Goal: Information Seeking & Learning: Compare options

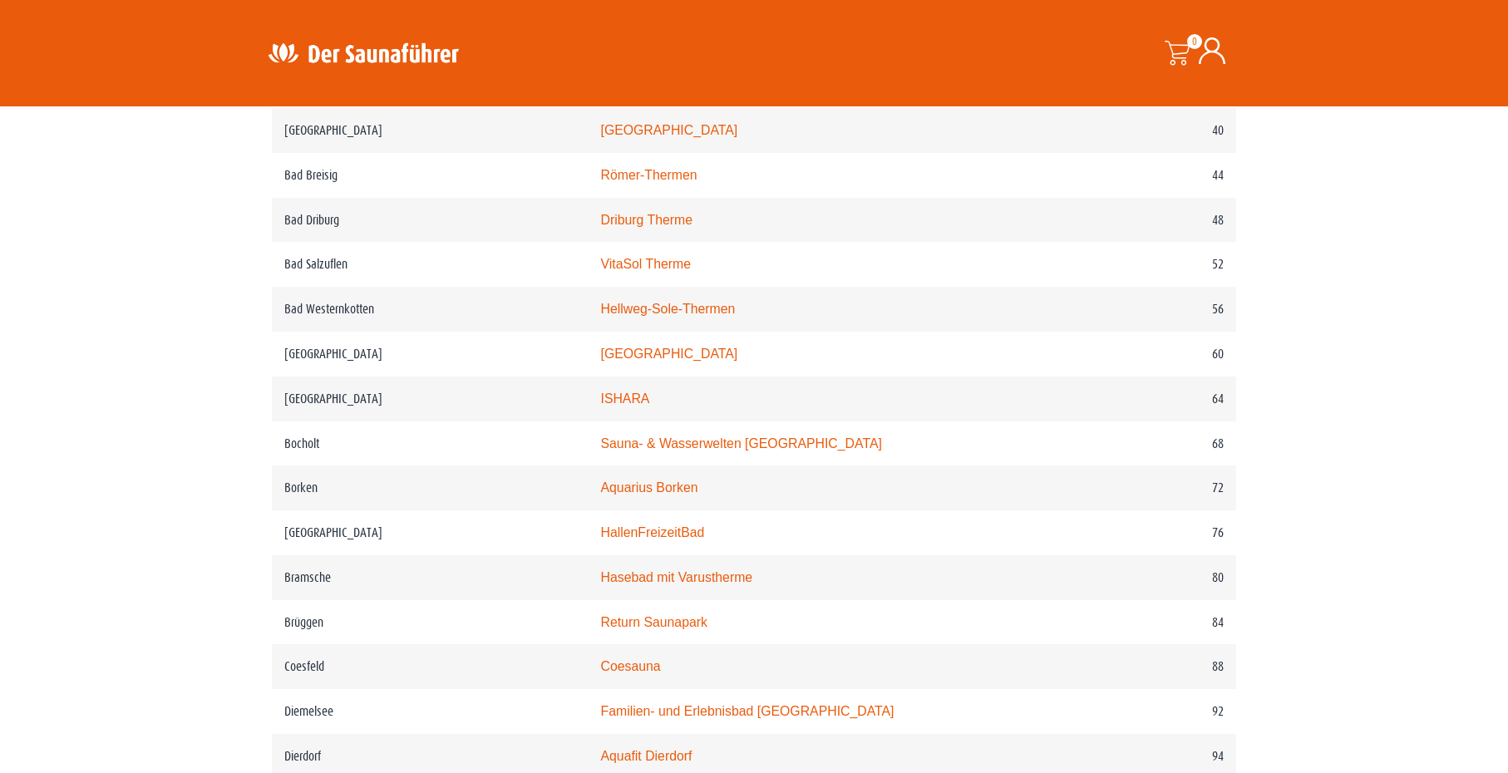
scroll to position [1081, 0]
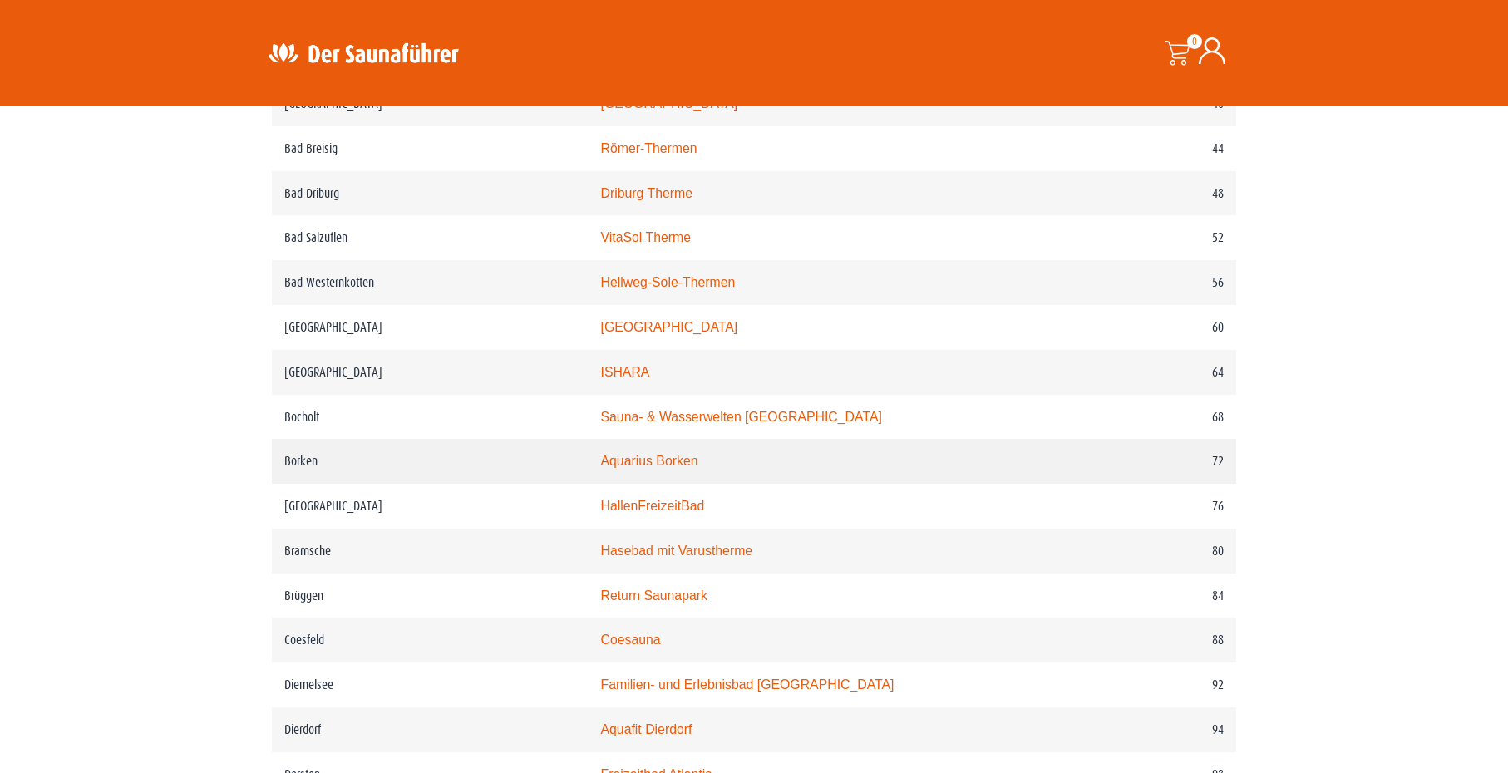
click at [659, 460] on td "Aquarius Borken" at bounding box center [825, 461] width 475 height 45
click at [658, 468] on link "Aquarius Borken" at bounding box center [648, 461] width 97 height 14
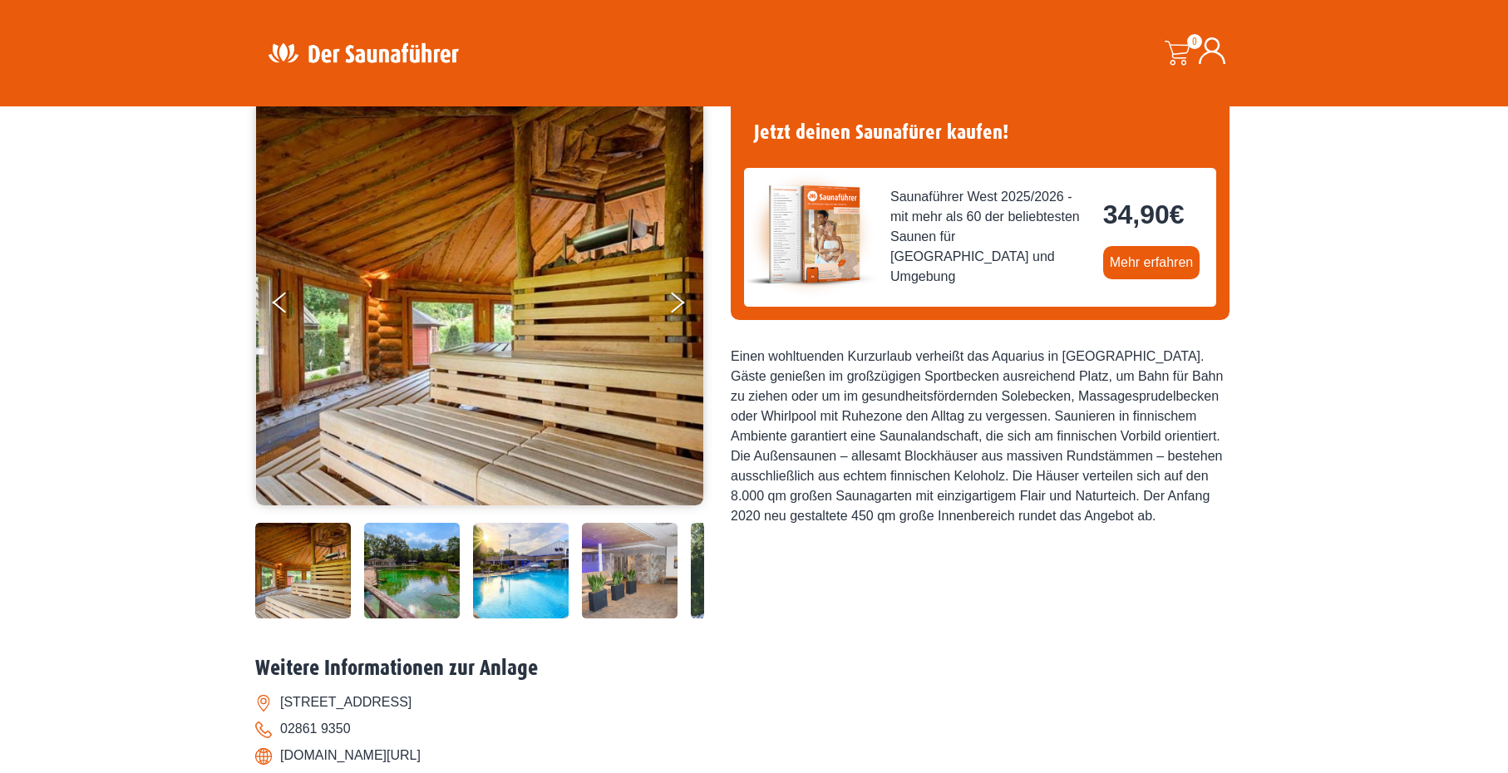
scroll to position [83, 0]
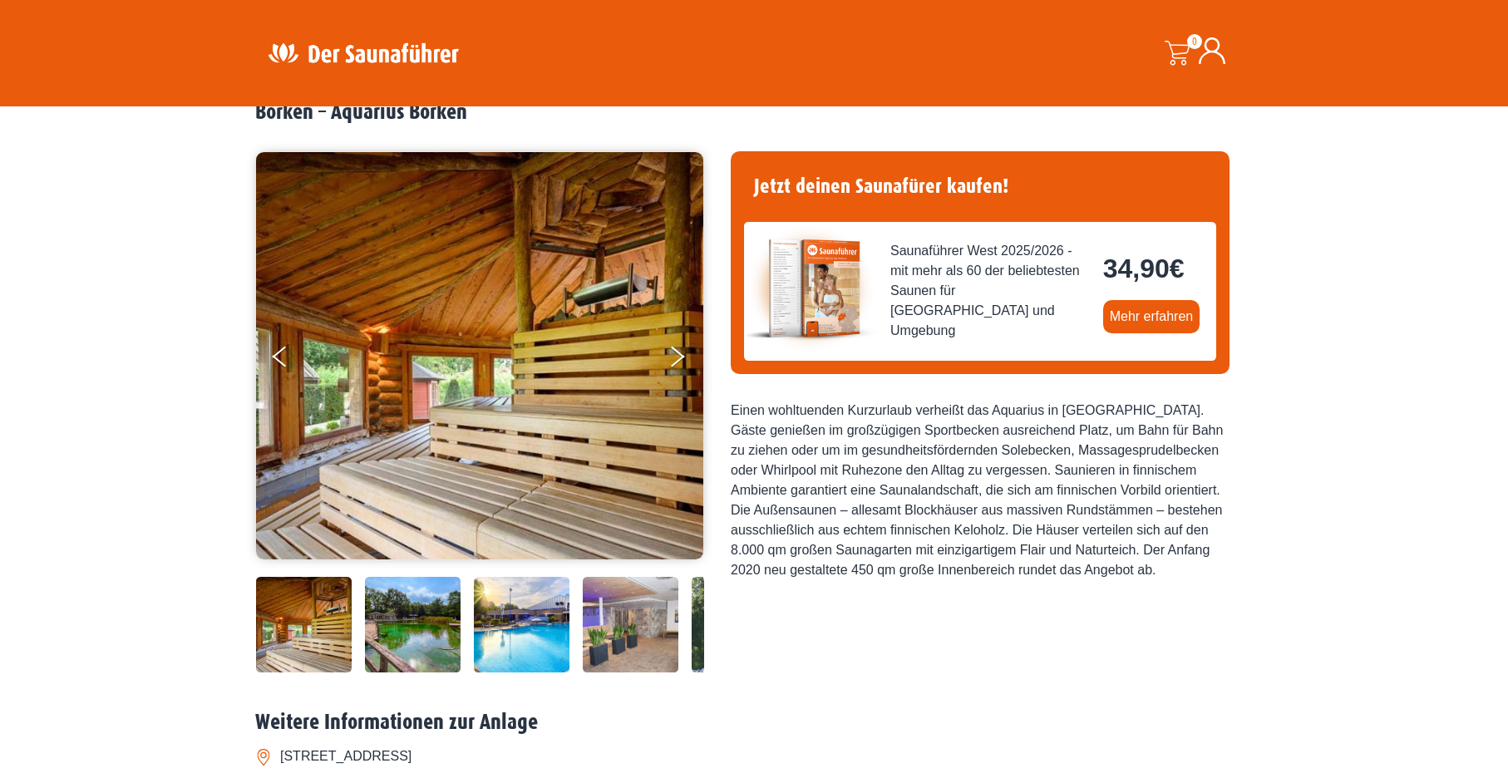
click at [417, 619] on img at bounding box center [413, 625] width 96 height 96
click at [680, 350] on button "Next" at bounding box center [689, 360] width 42 height 42
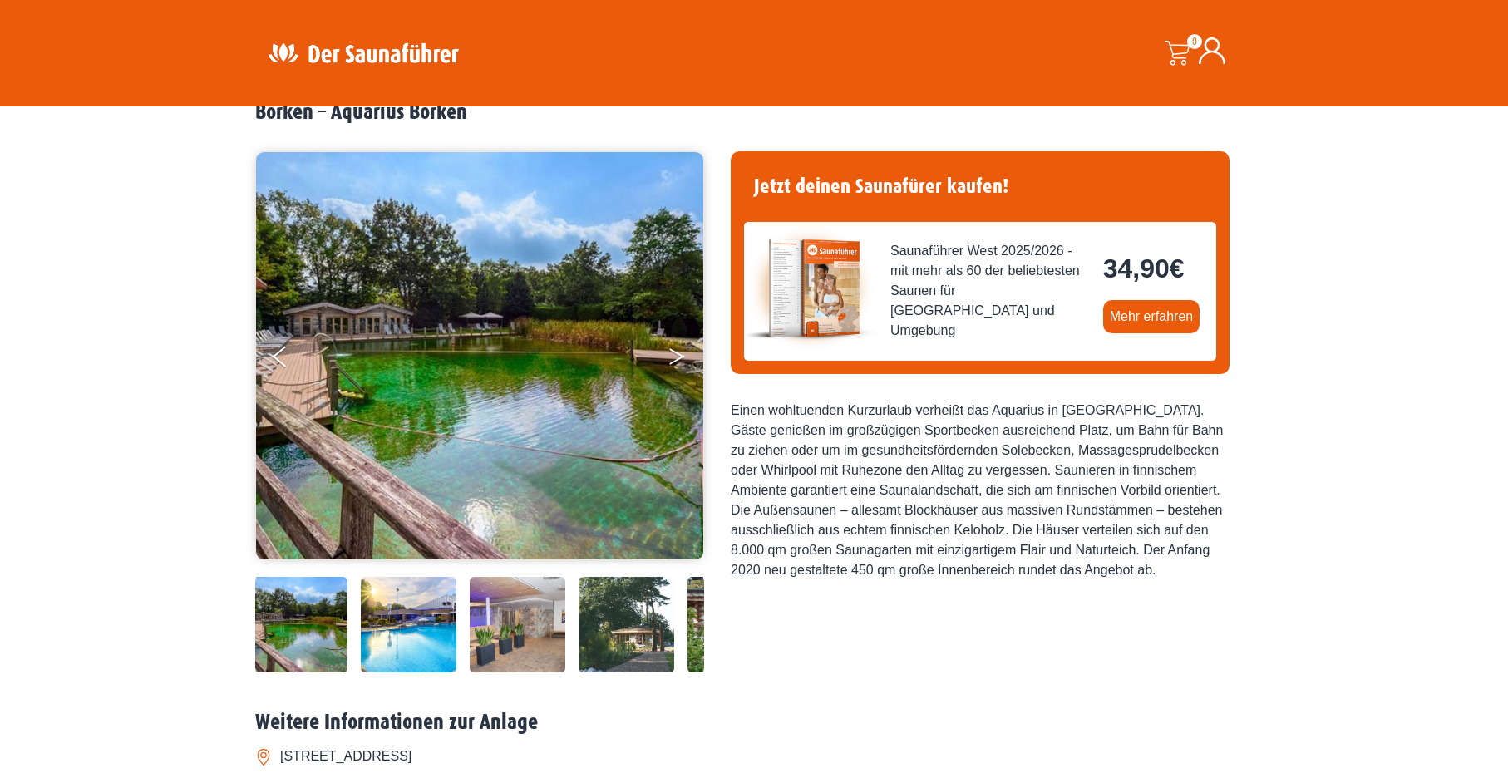
click at [680, 350] on button "Next" at bounding box center [689, 360] width 42 height 42
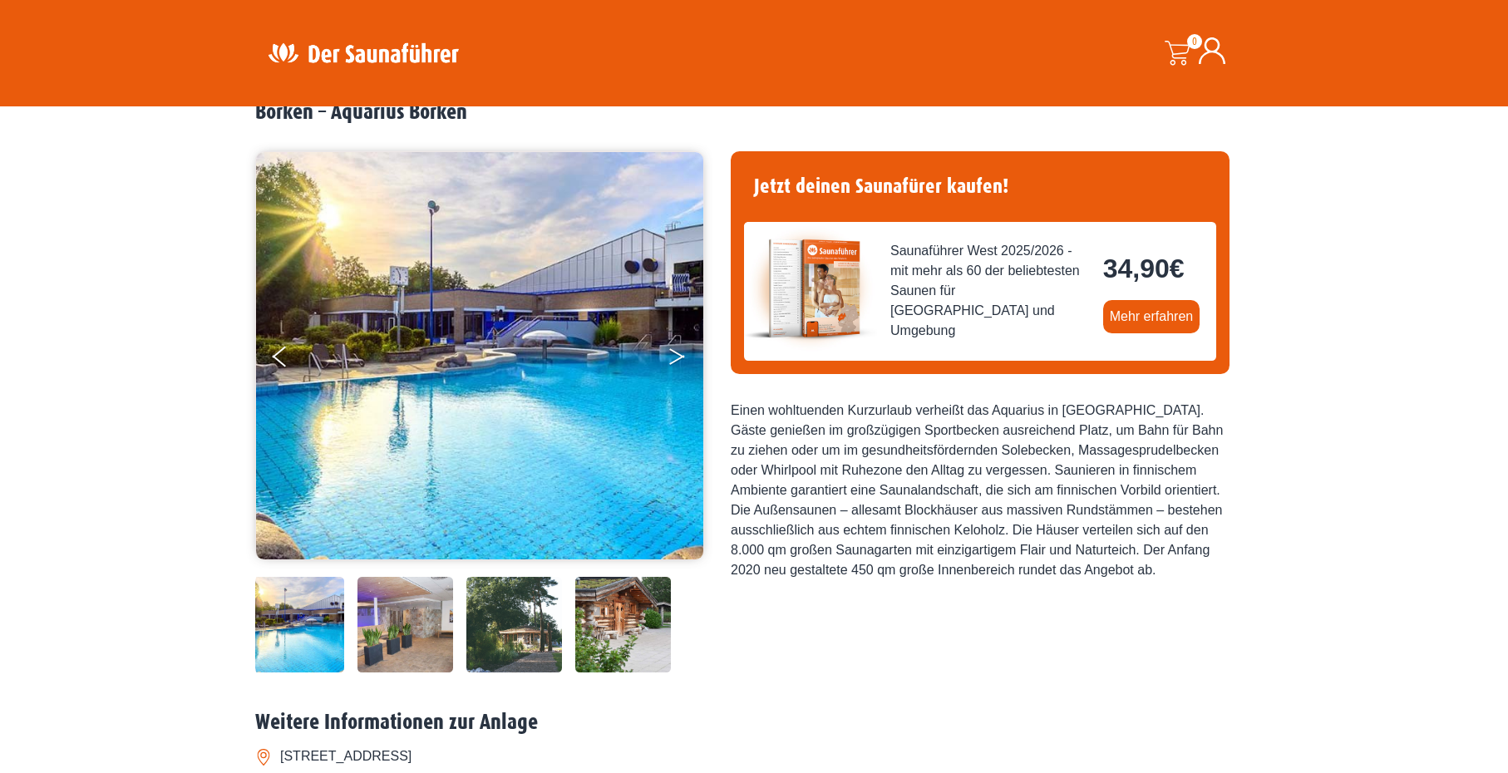
click at [680, 350] on button "Next" at bounding box center [689, 360] width 42 height 42
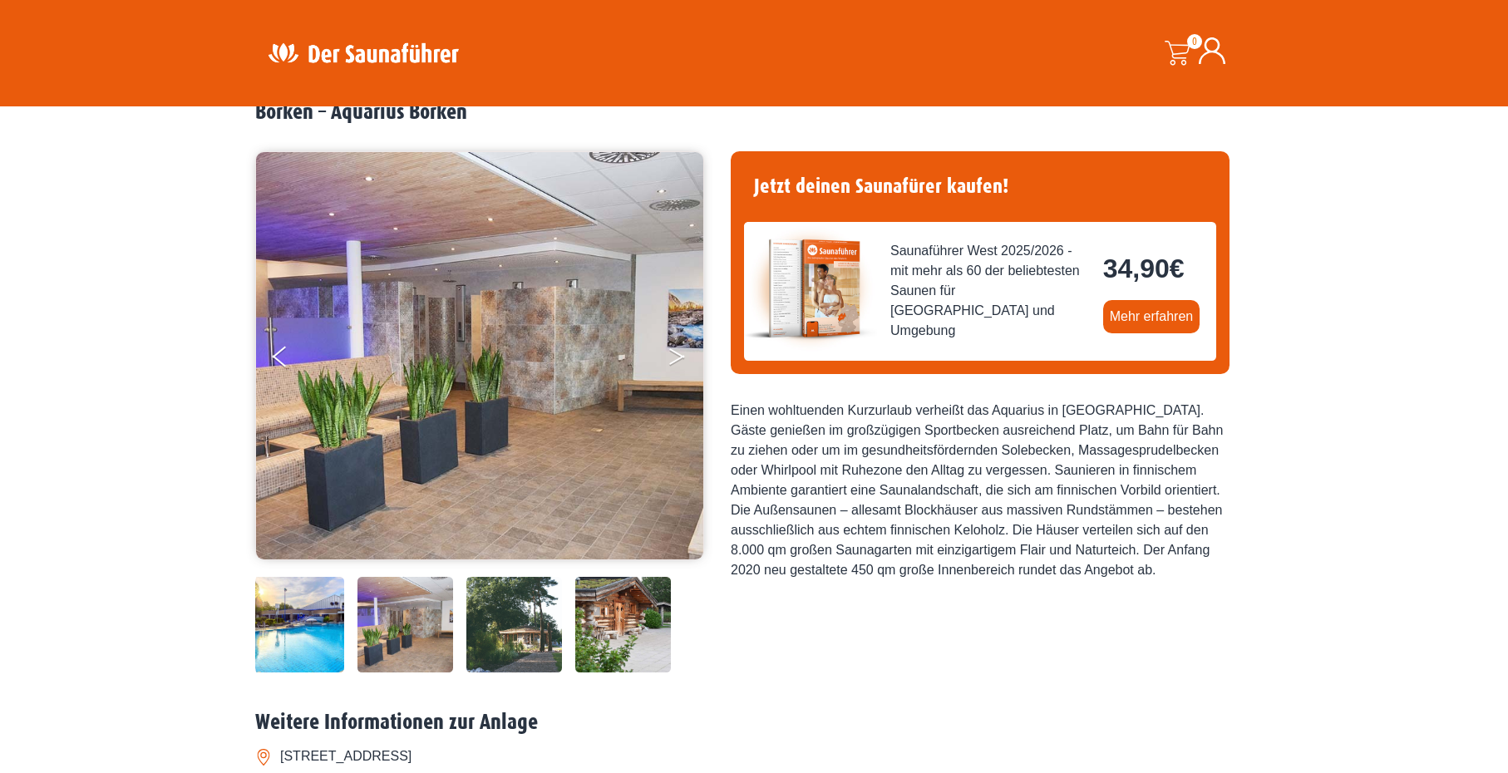
click at [680, 350] on button "Next" at bounding box center [689, 360] width 42 height 42
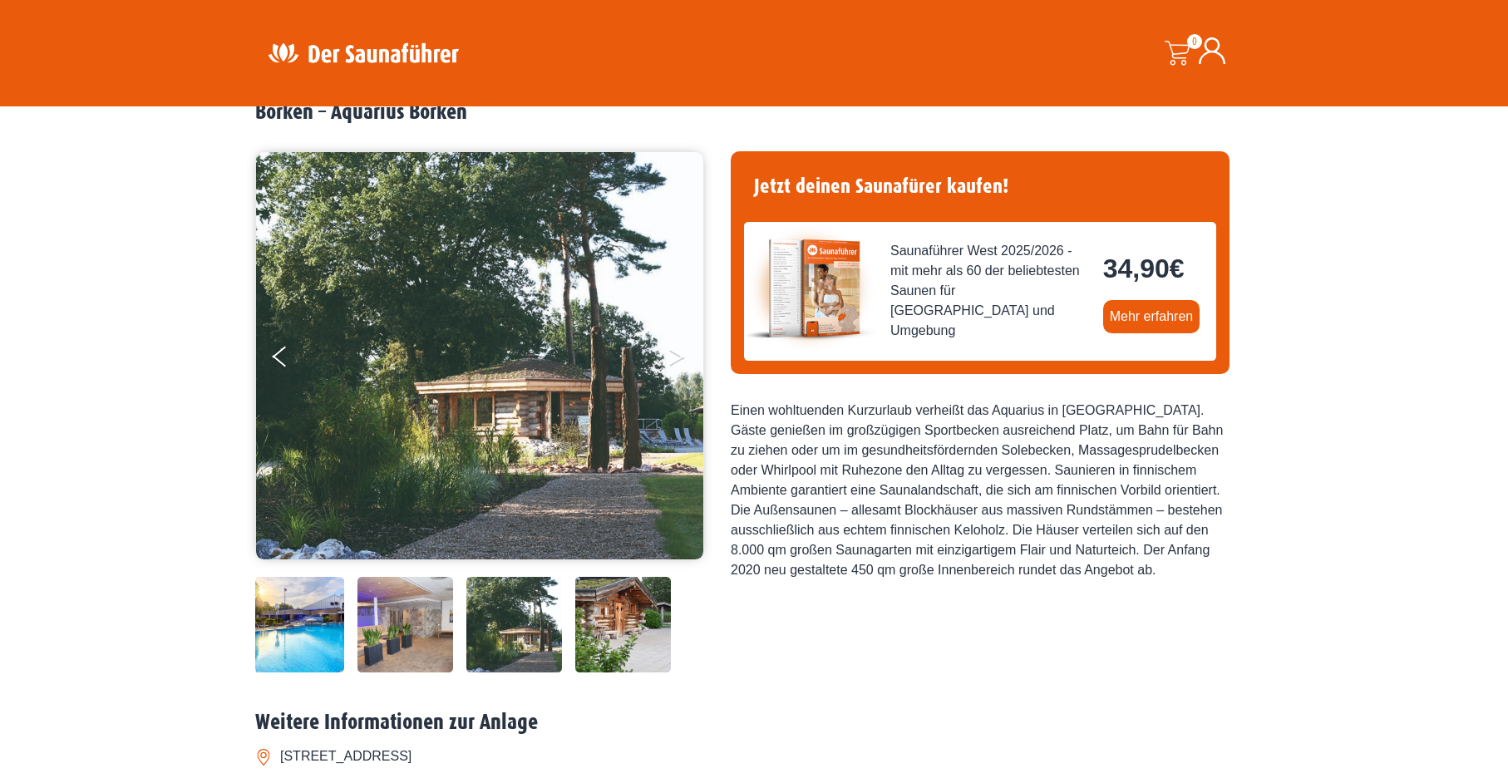
click at [680, 350] on button "Next" at bounding box center [689, 360] width 42 height 42
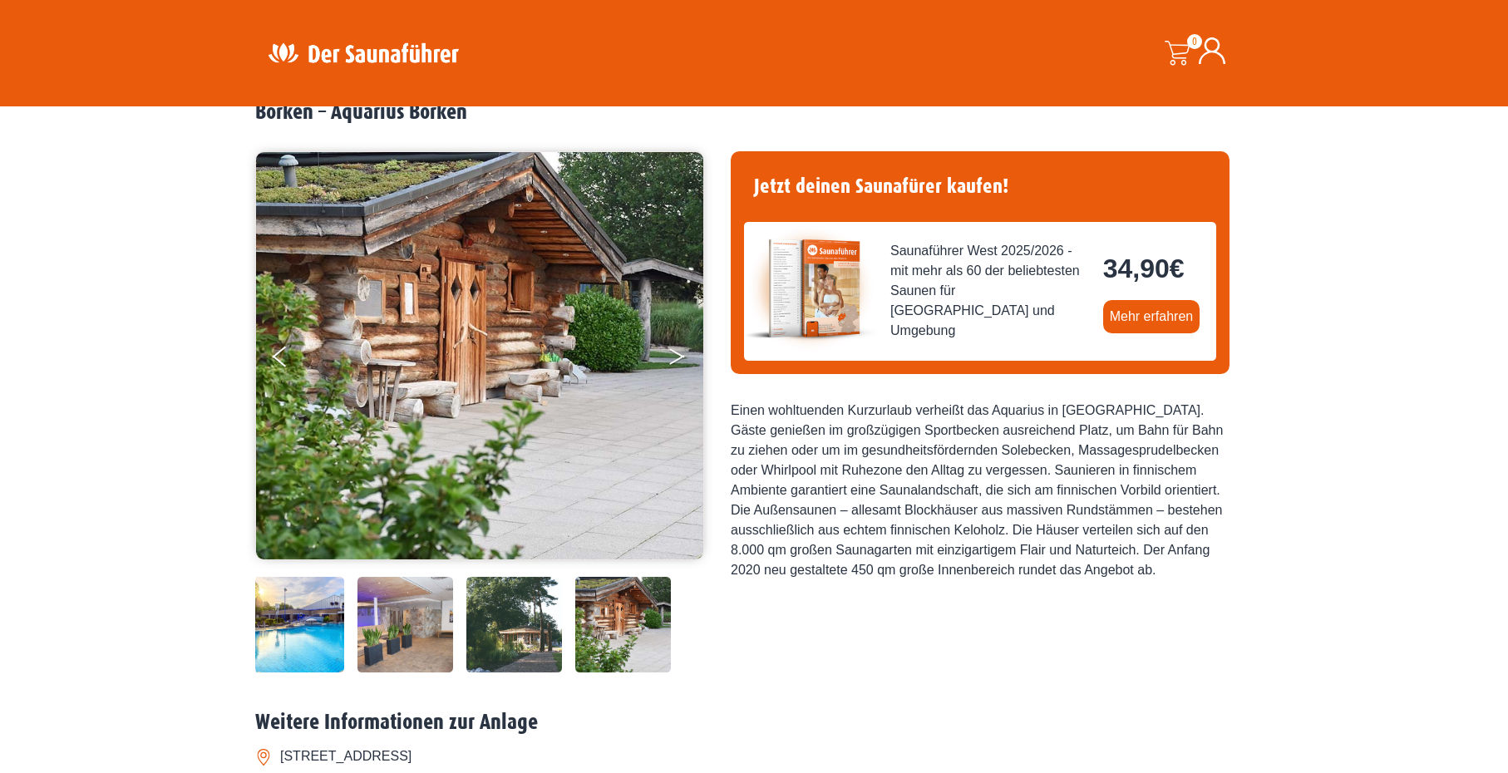
click at [680, 350] on button "Next" at bounding box center [689, 360] width 42 height 42
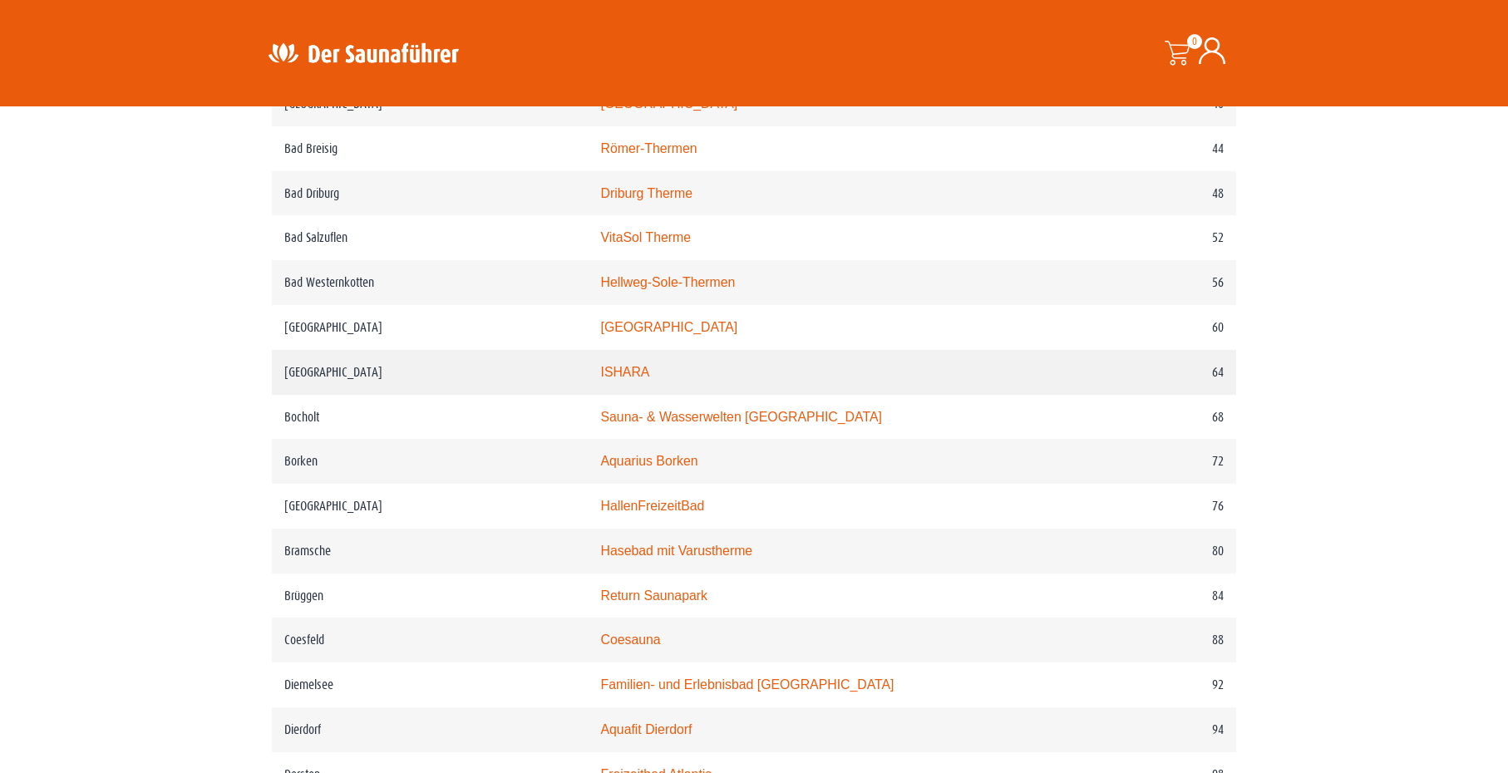
scroll to position [1164, 0]
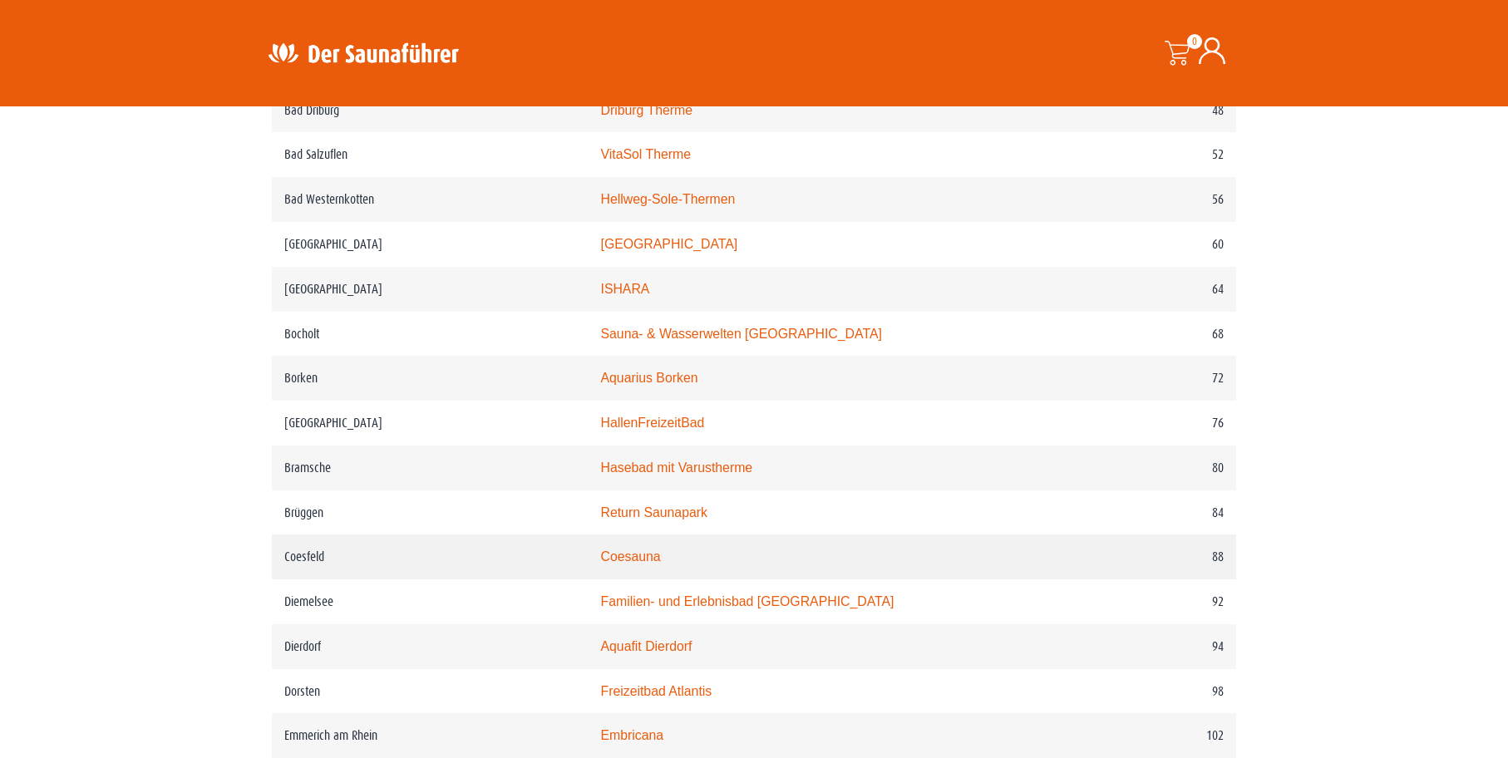
click at [638, 564] on link "Coesauna" at bounding box center [630, 556] width 60 height 14
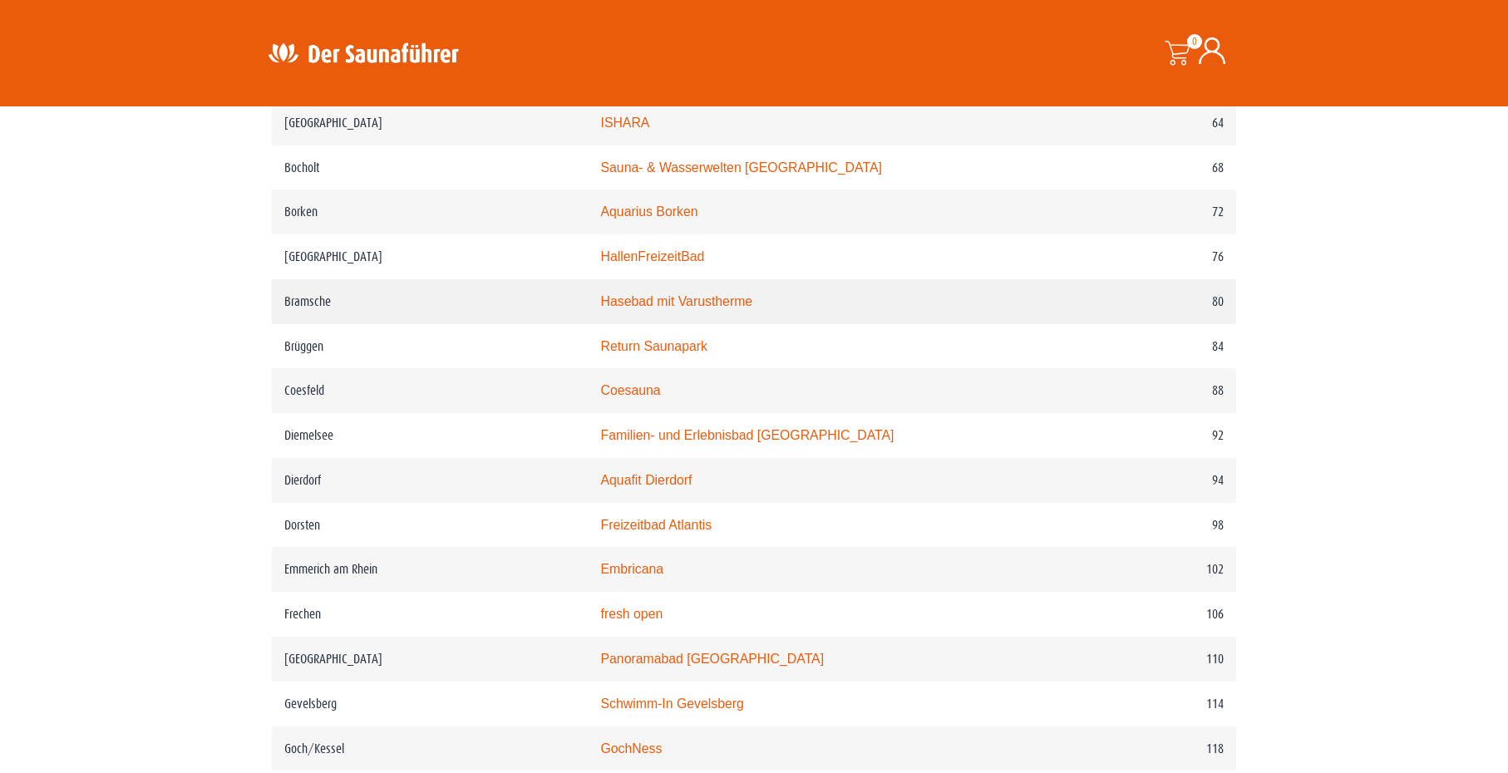
scroll to position [1413, 0]
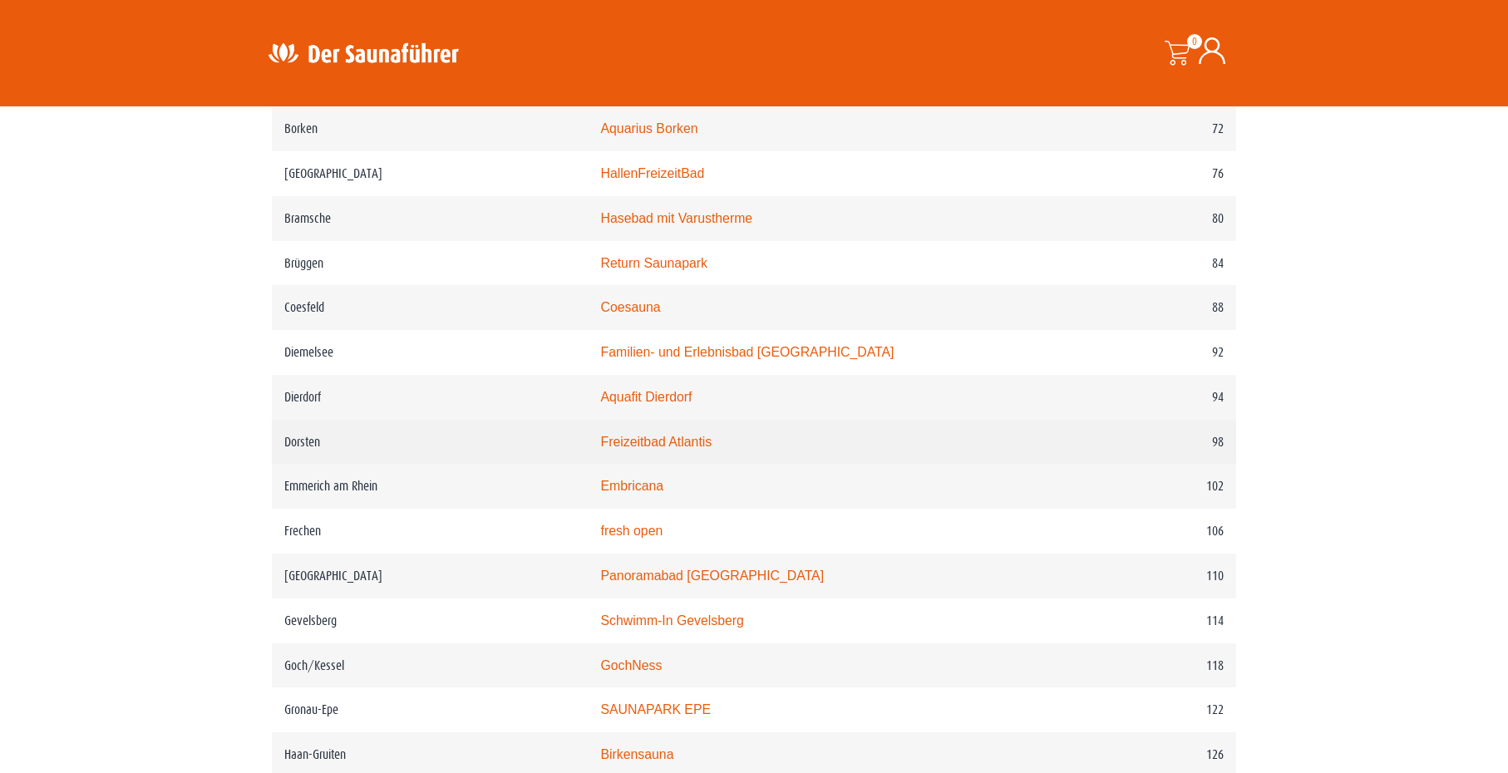
click at [678, 449] on link "Freizeitbad Atlantis" at bounding box center [655, 442] width 111 height 14
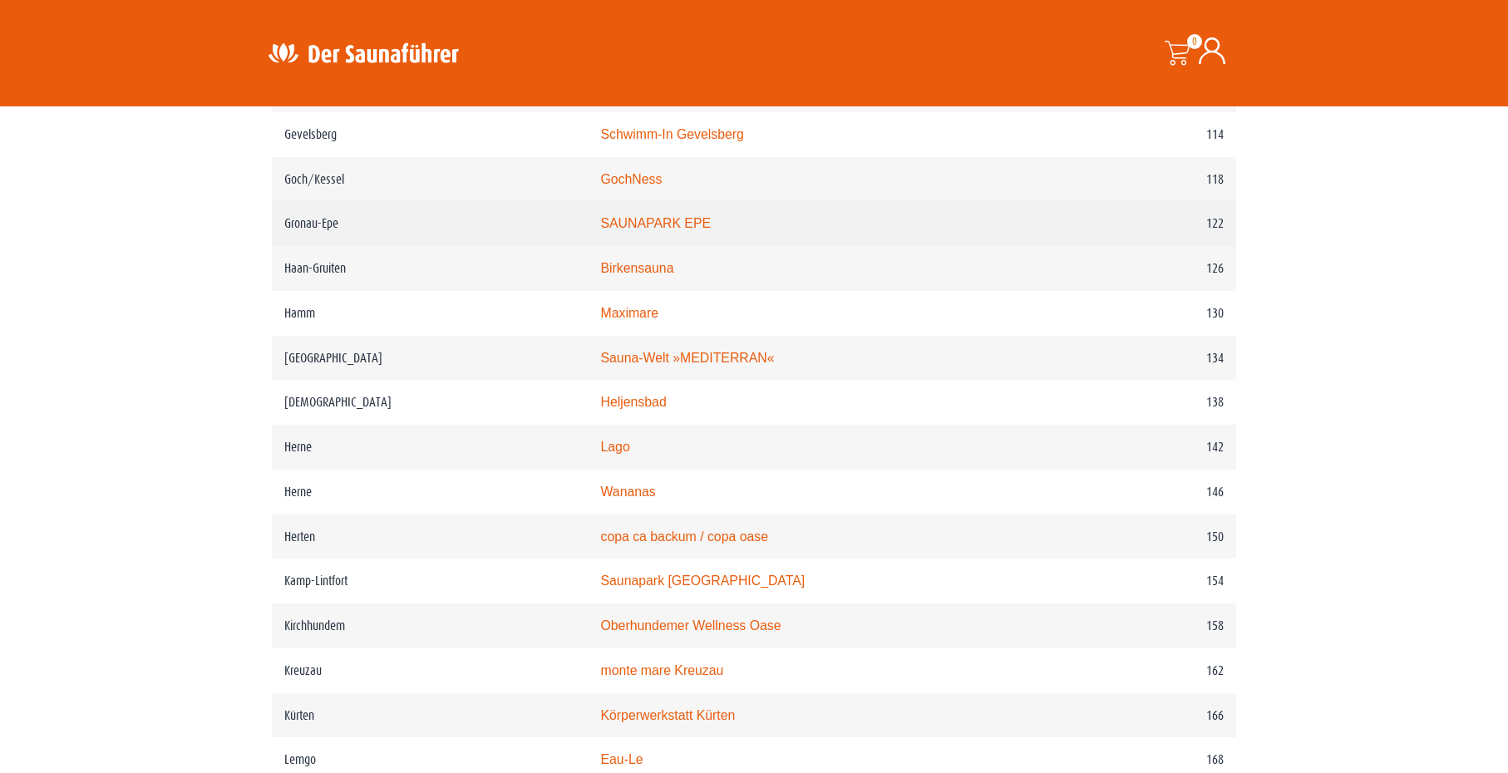
scroll to position [1912, 0]
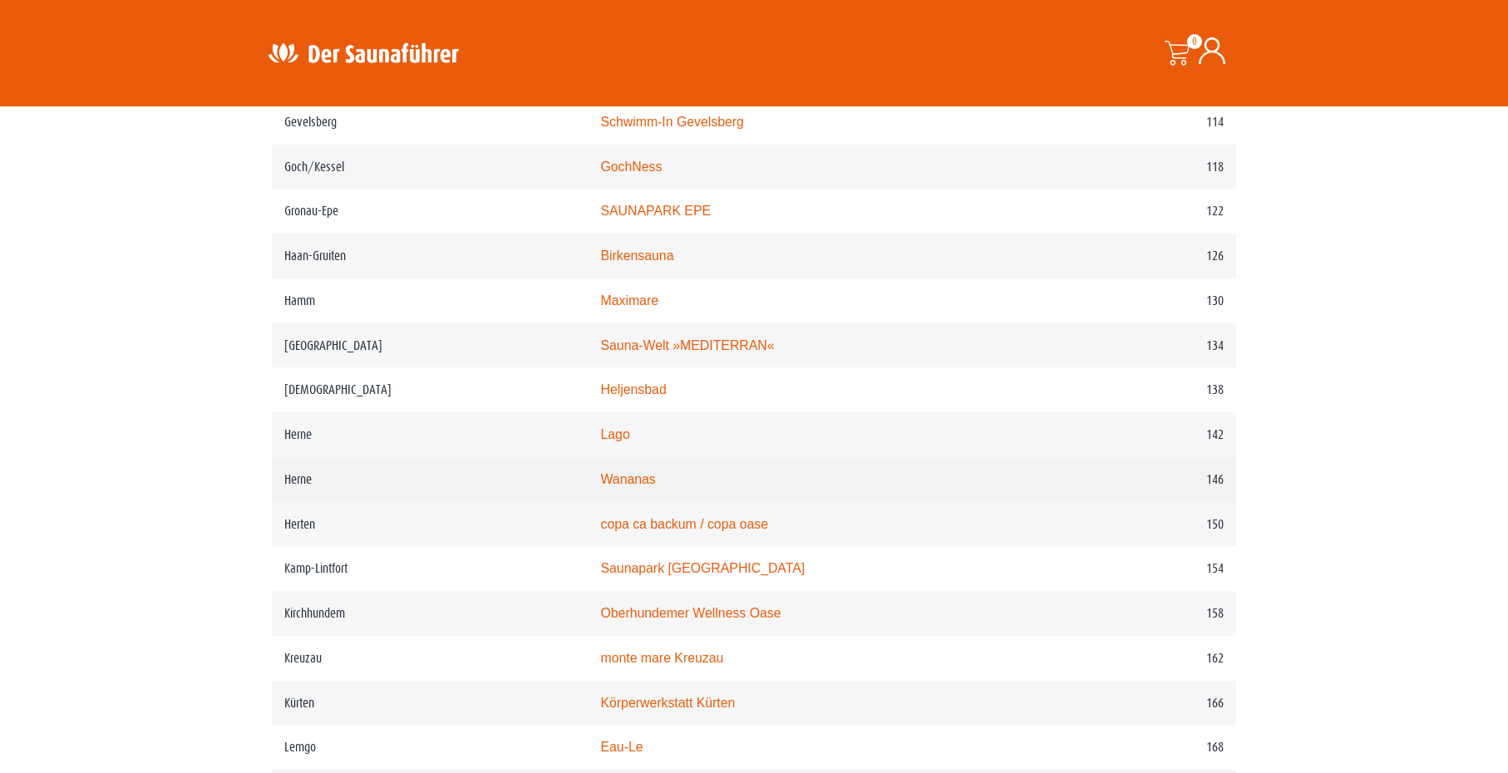
click at [642, 486] on link "Wananas" at bounding box center [627, 479] width 55 height 14
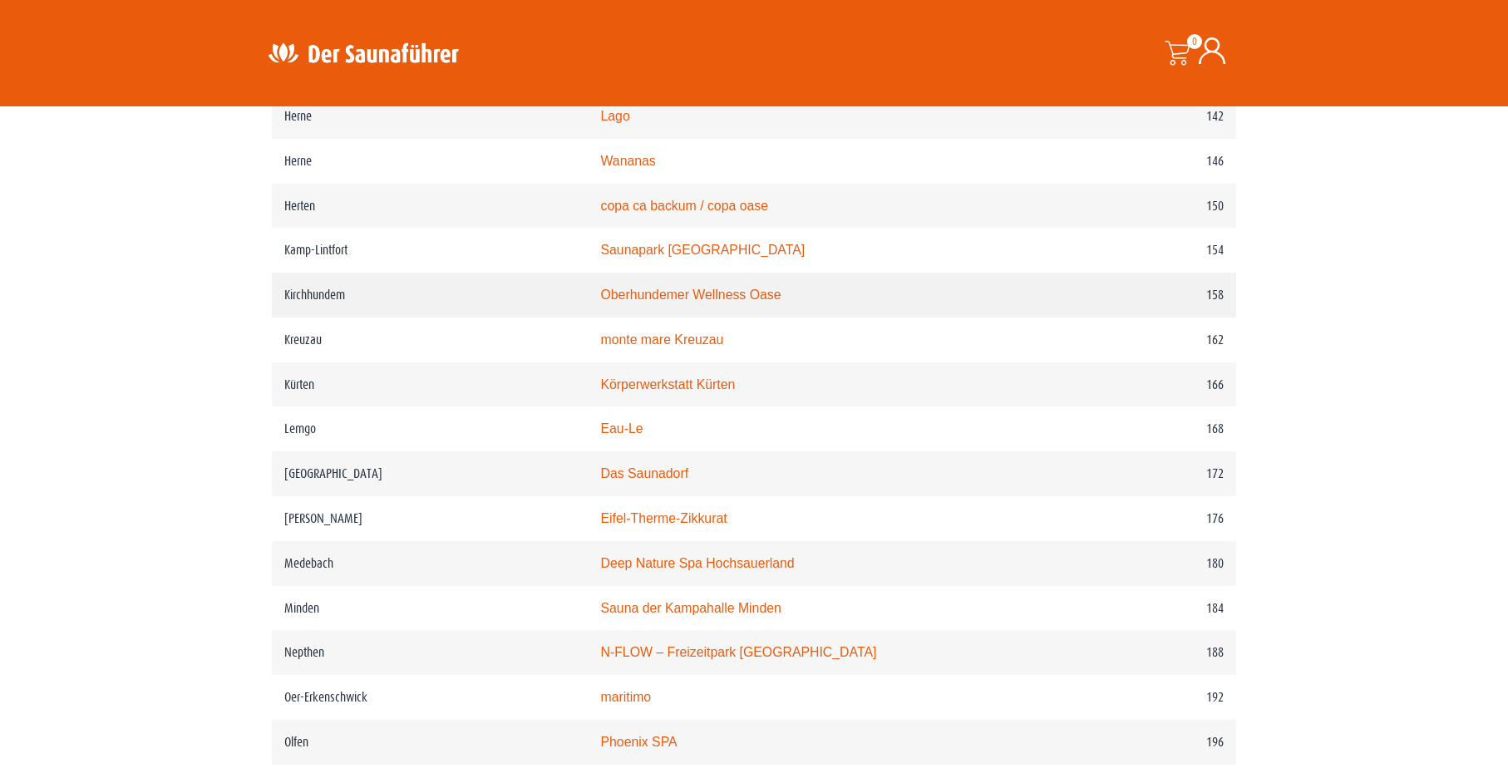
scroll to position [2244, 0]
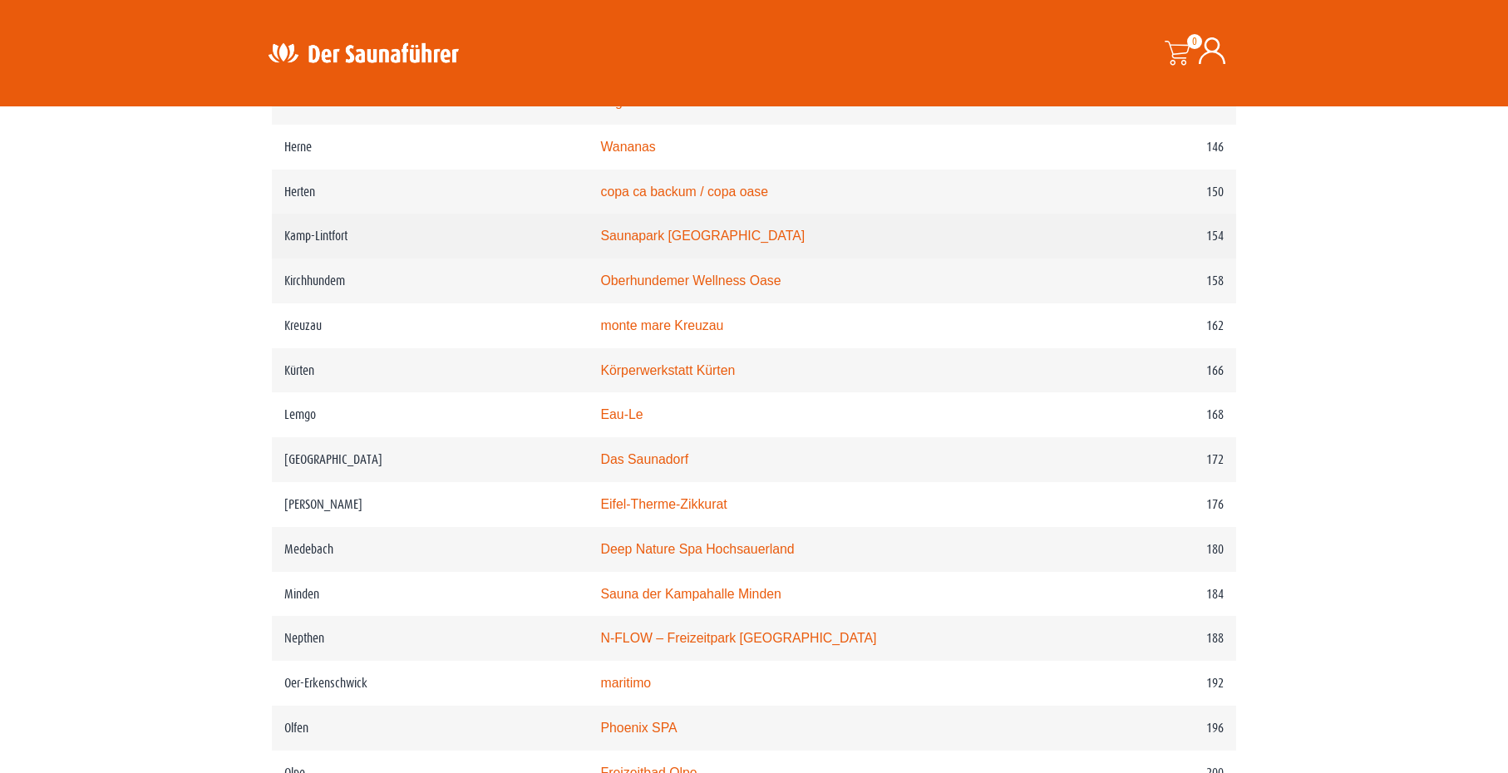
click at [702, 259] on td "Saunapark Kamperbrück" at bounding box center [825, 236] width 475 height 45
click at [703, 243] on link "Saunapark Kamperbrück" at bounding box center [702, 236] width 204 height 14
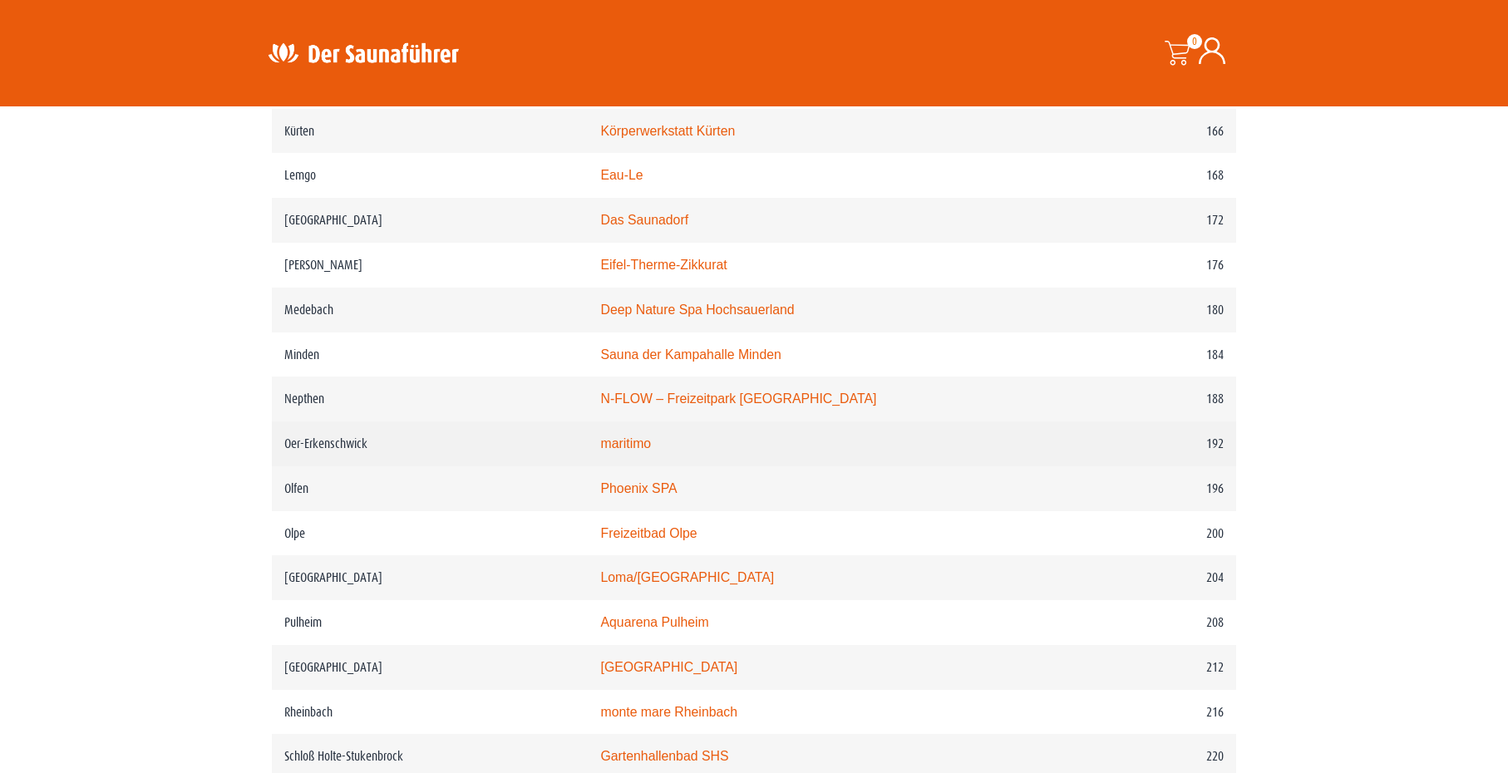
scroll to position [2494, 0]
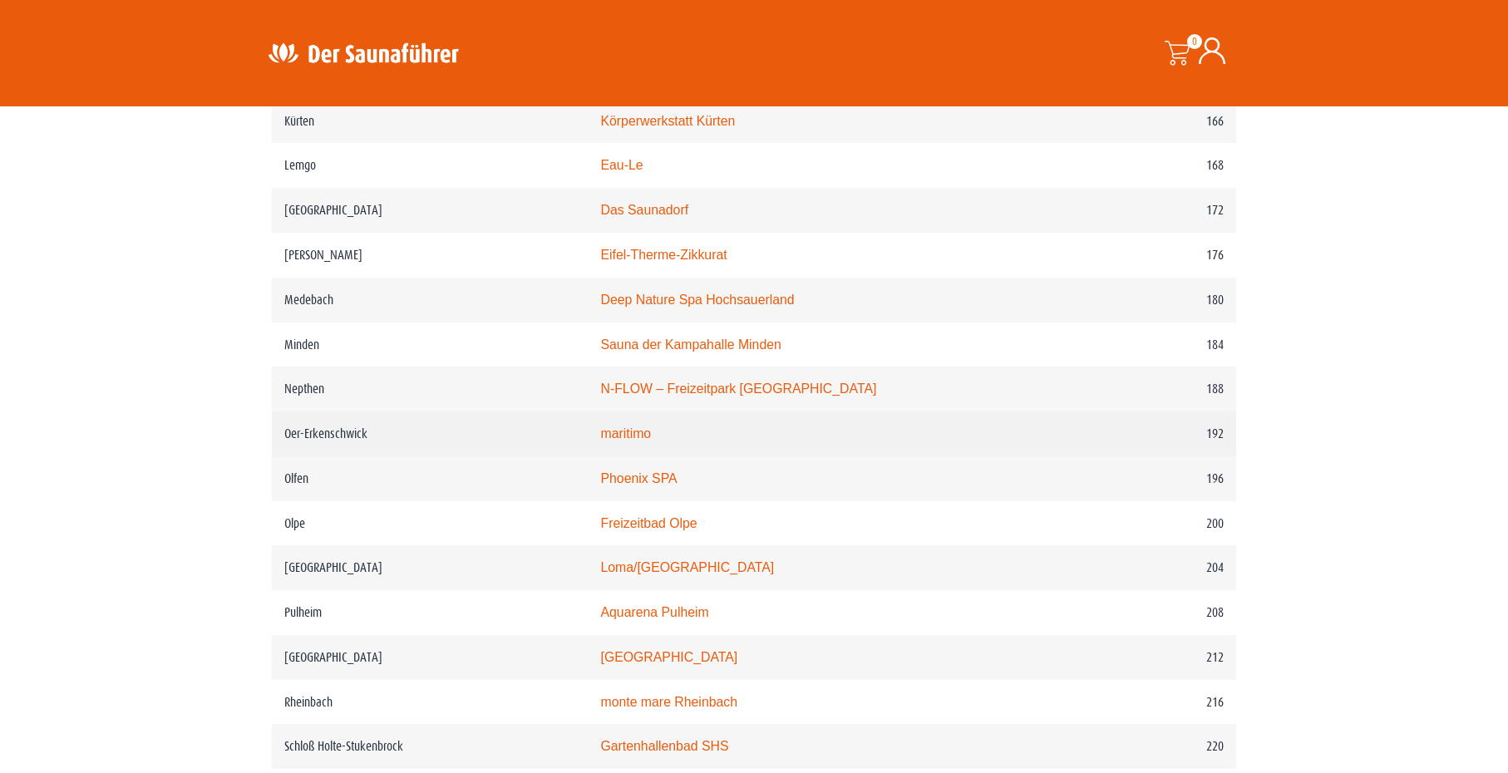
click at [651, 441] on link "maritimo" at bounding box center [625, 433] width 51 height 14
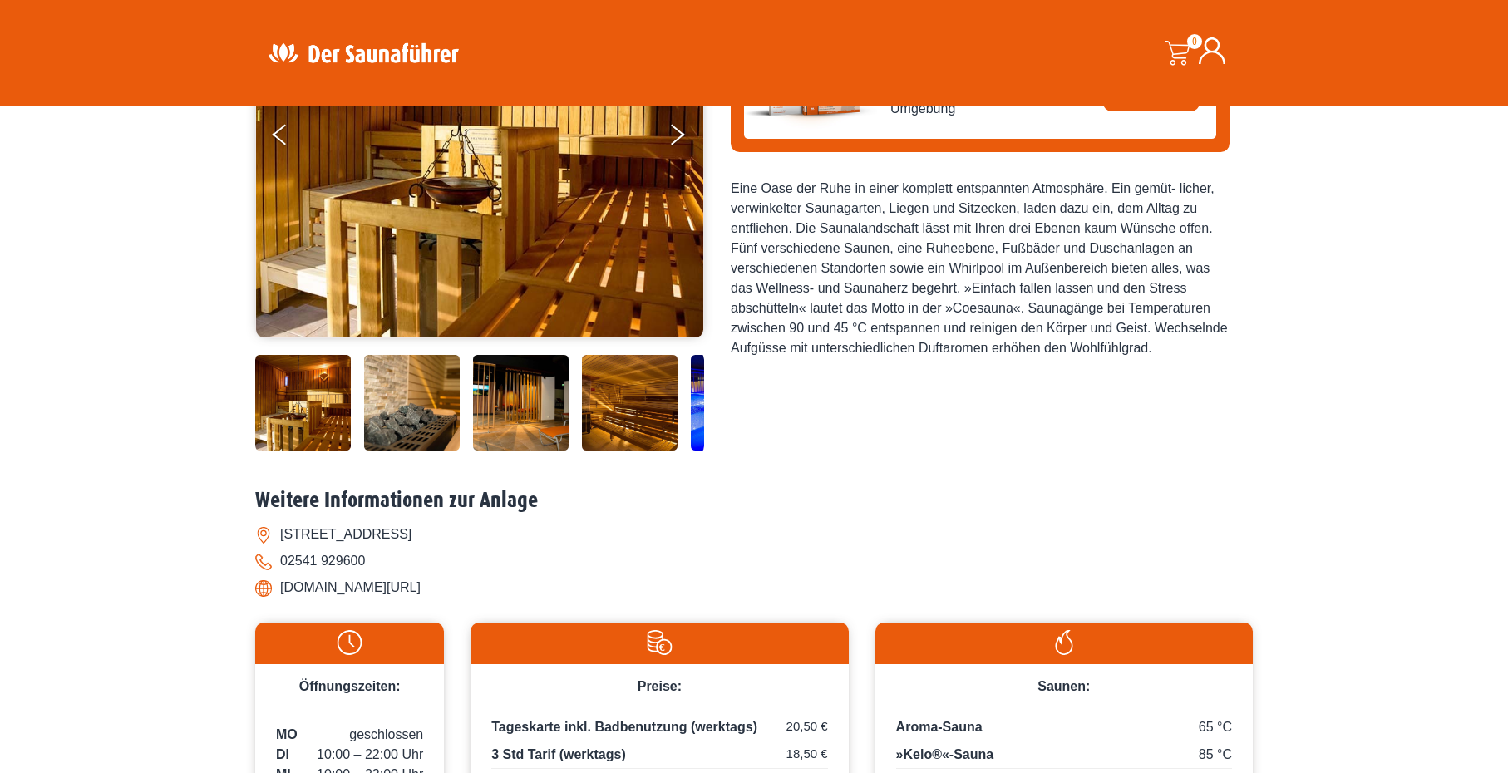
scroll to position [249, 0]
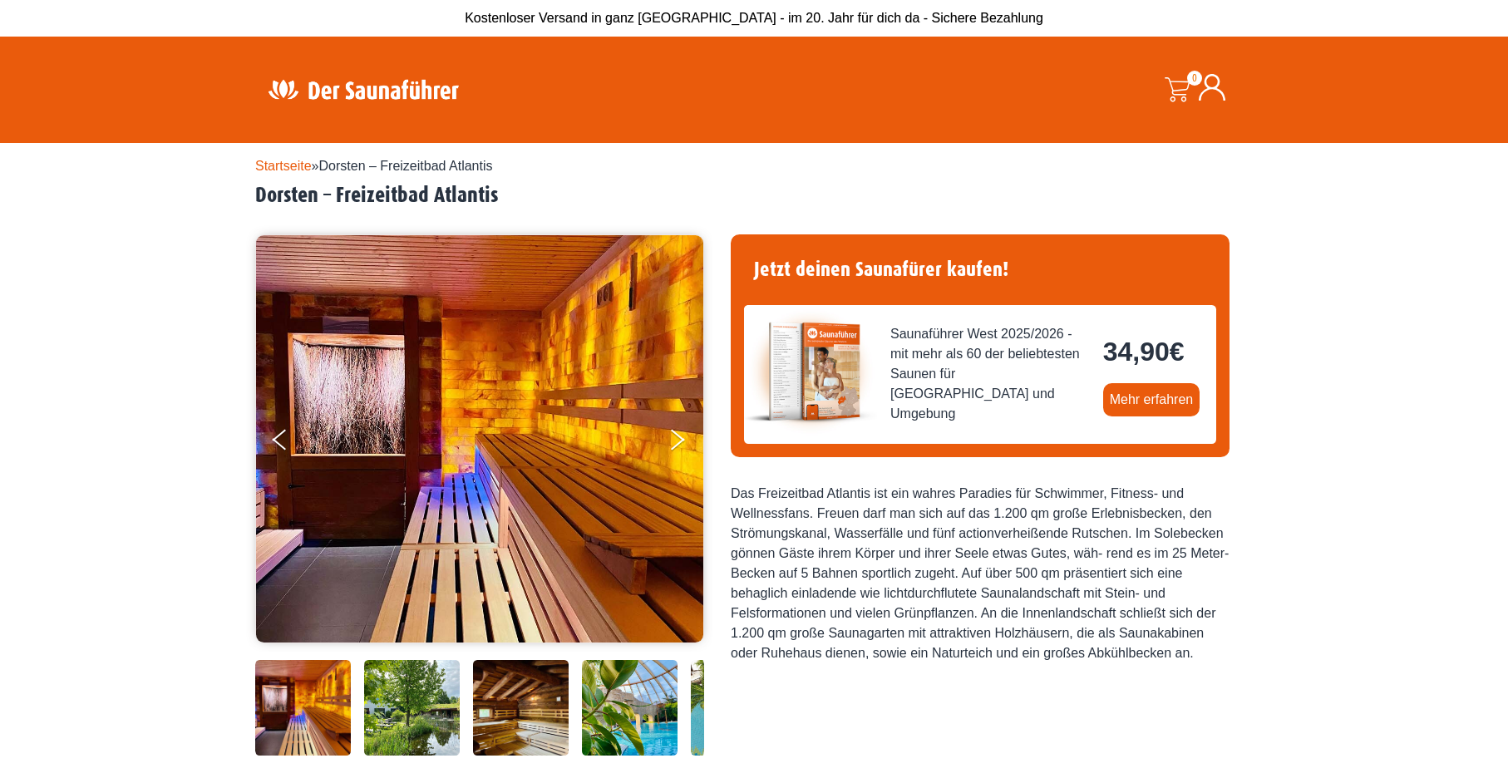
scroll to position [83, 0]
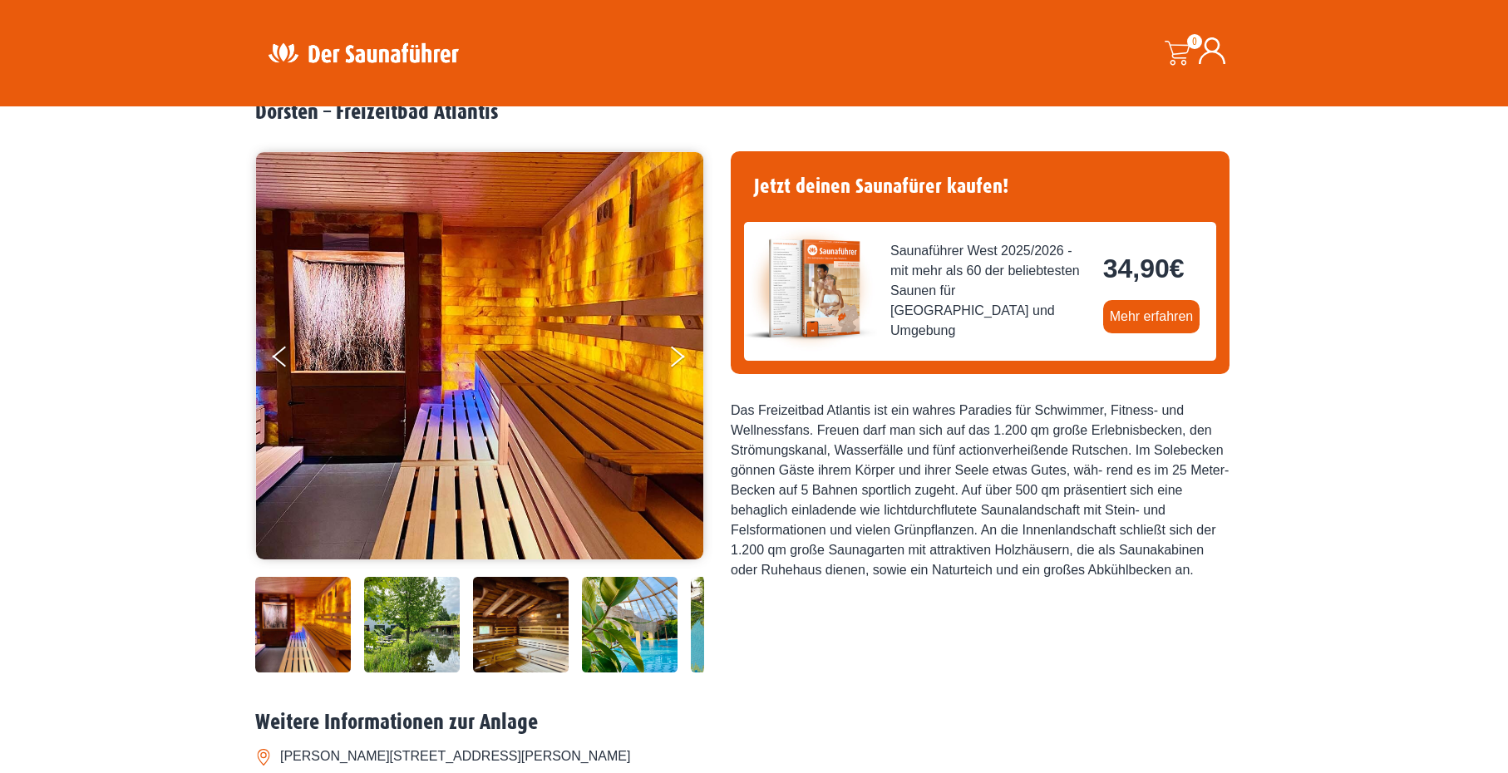
click at [310, 622] on img at bounding box center [303, 625] width 96 height 96
click at [680, 357] on icon "Next" at bounding box center [676, 360] width 15 height 10
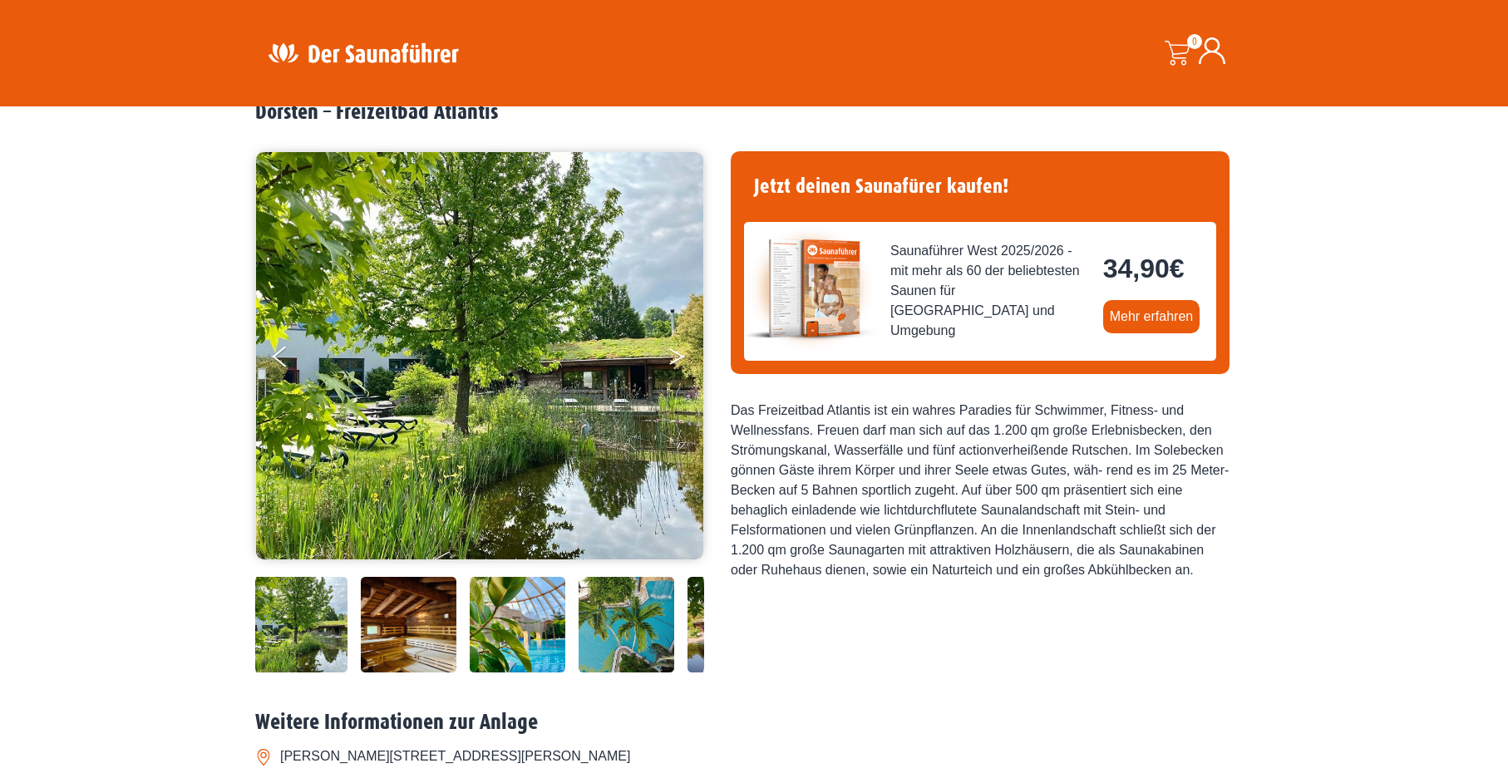
click at [679, 357] on icon "Next" at bounding box center [676, 360] width 15 height 10
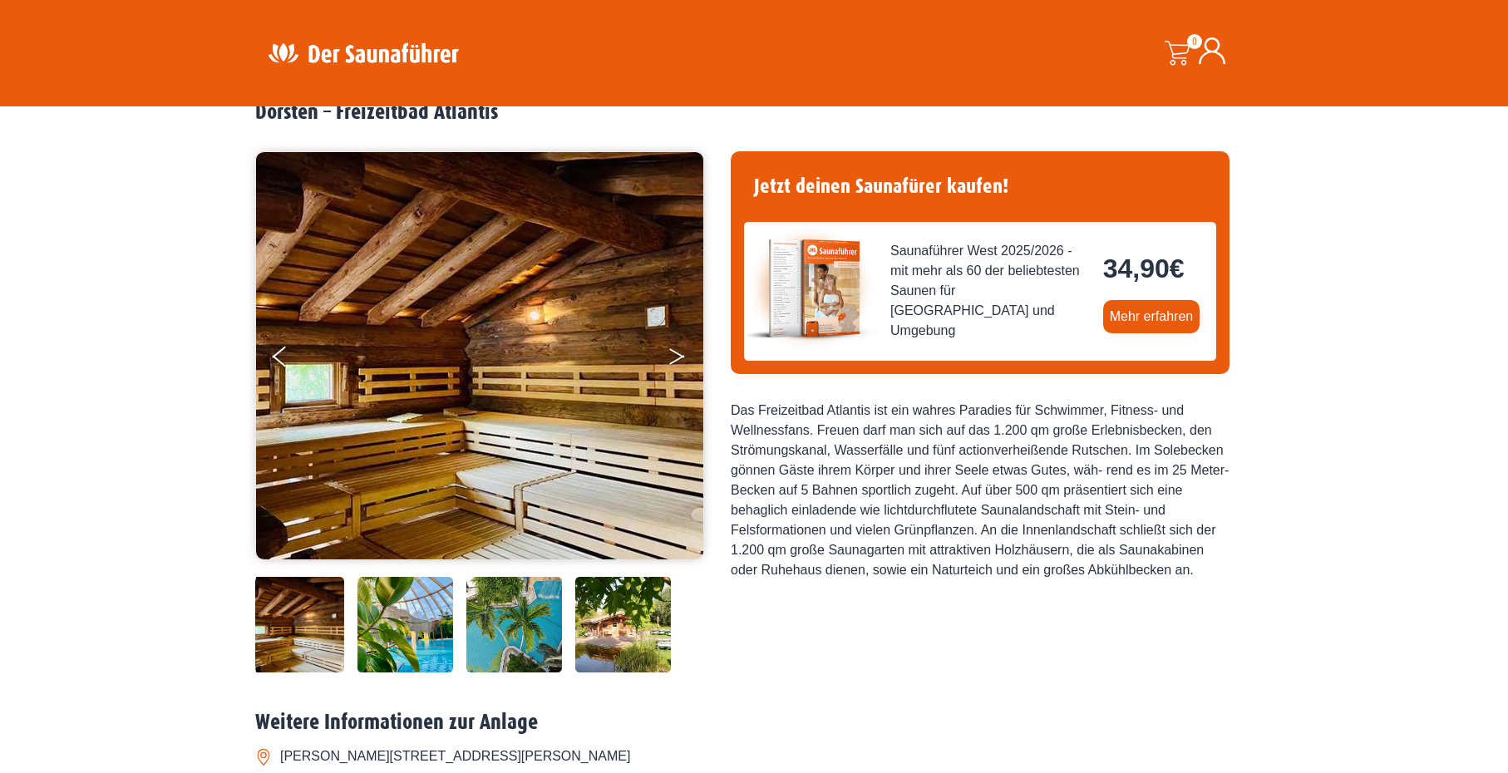
click at [679, 357] on icon "Next" at bounding box center [676, 360] width 15 height 10
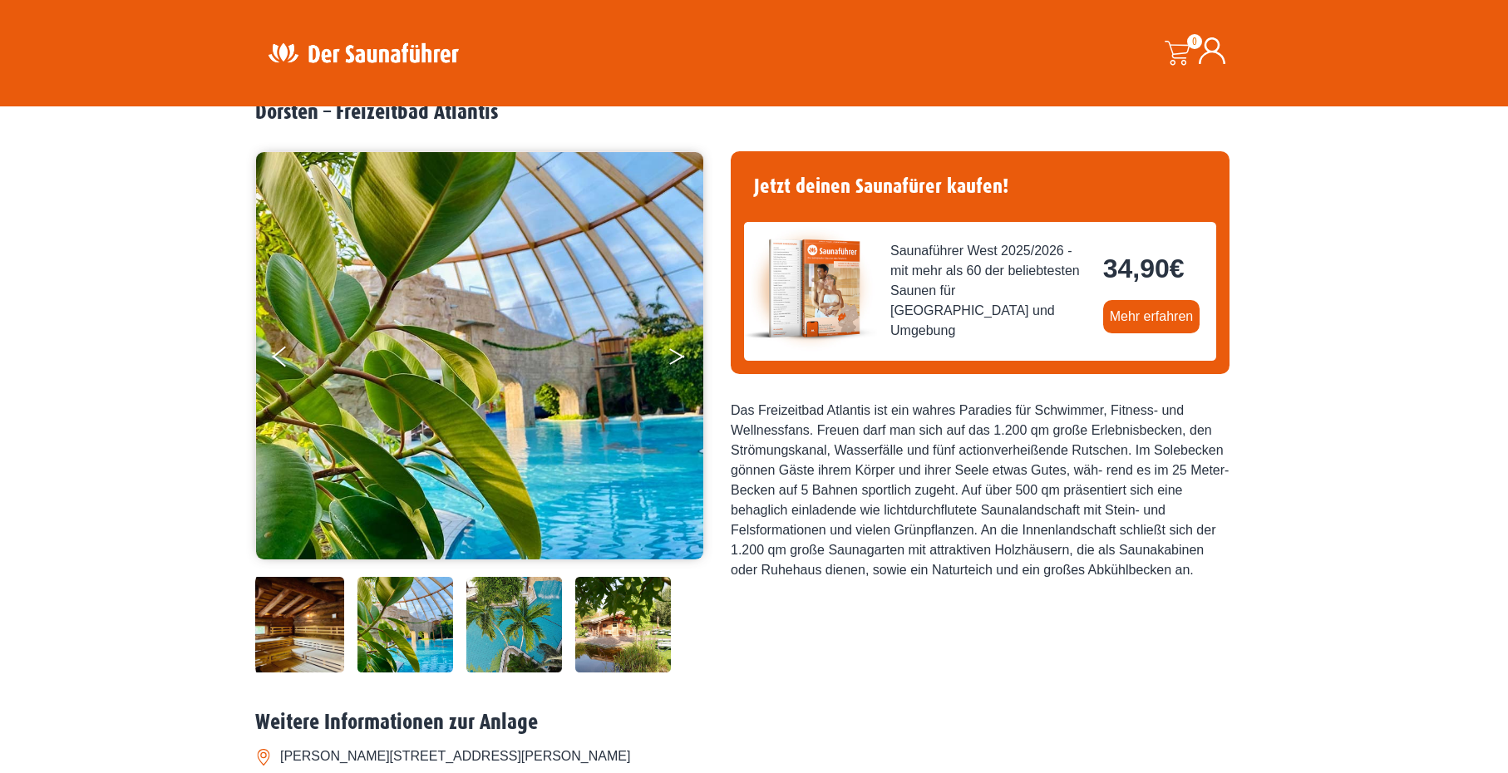
click at [679, 357] on icon "Next" at bounding box center [676, 360] width 15 height 10
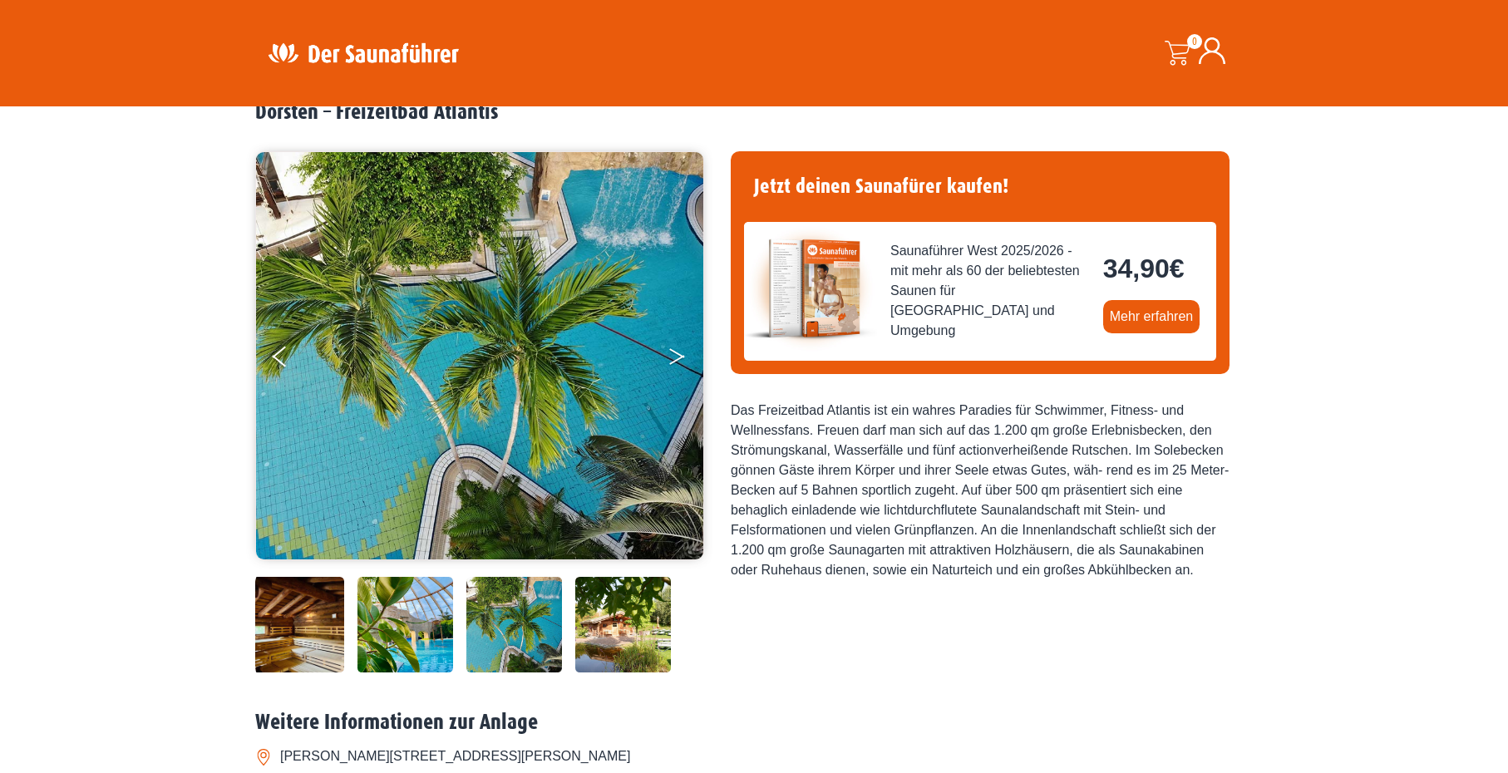
click at [679, 357] on icon "Next" at bounding box center [676, 360] width 15 height 10
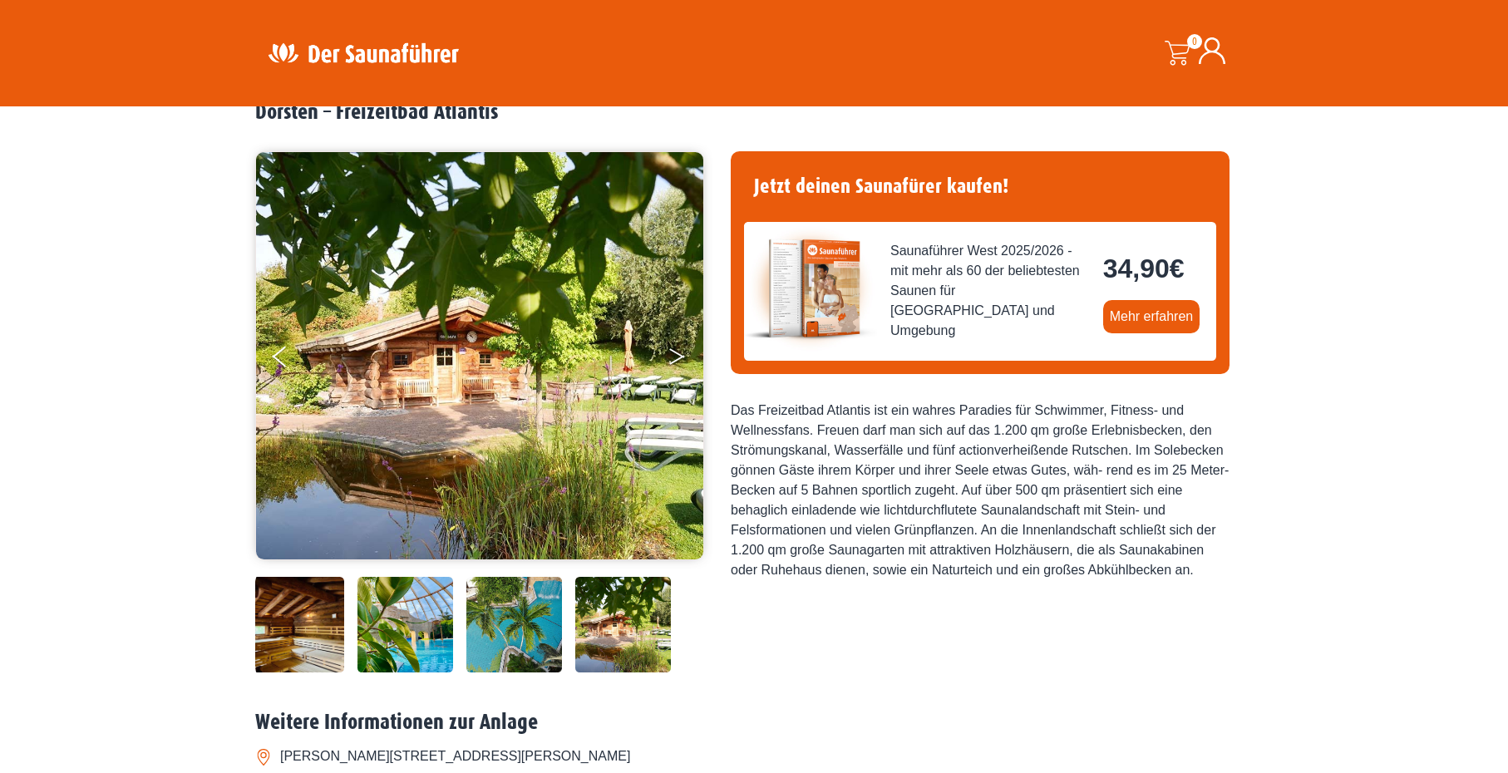
click at [679, 357] on icon "Next" at bounding box center [676, 360] width 15 height 10
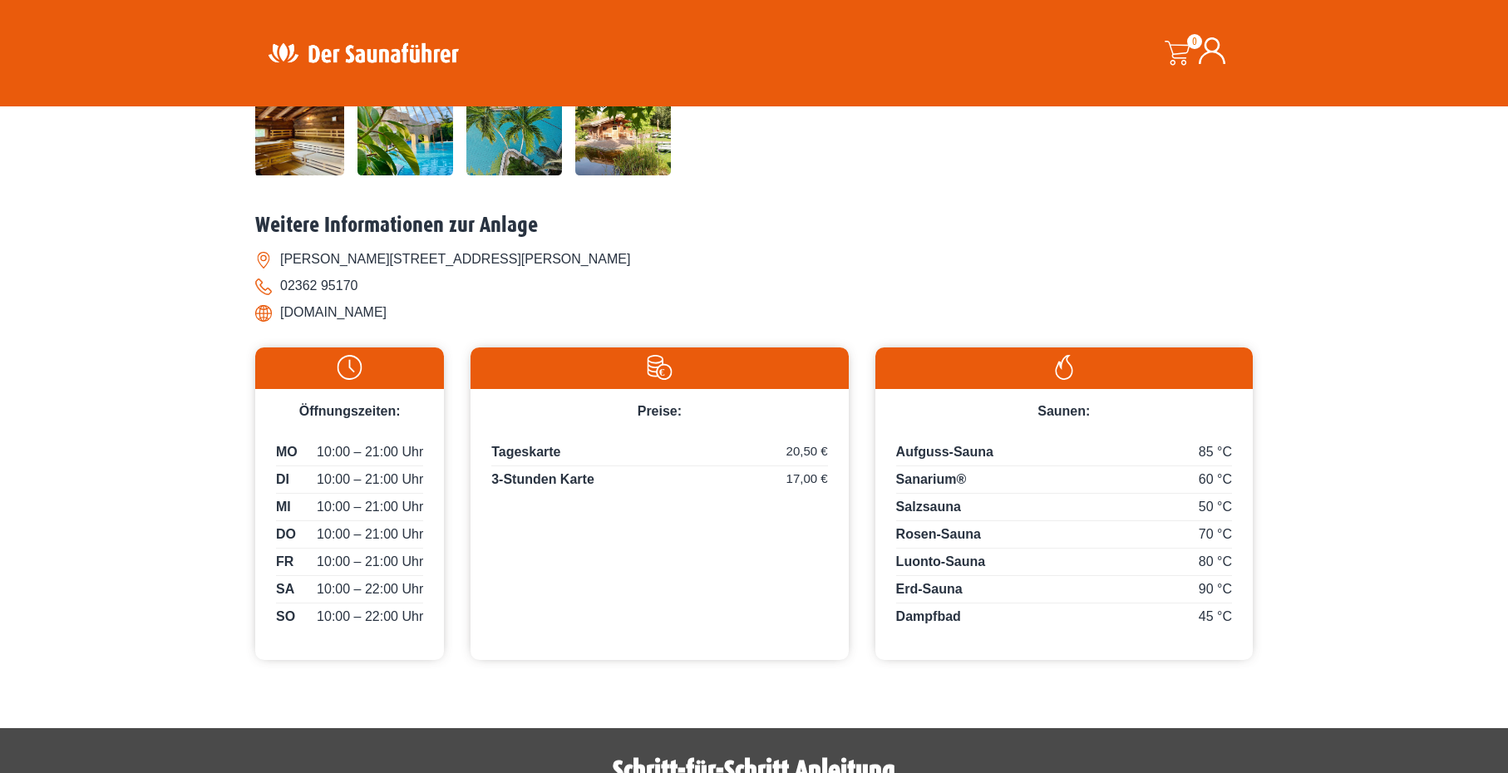
scroll to position [582, 0]
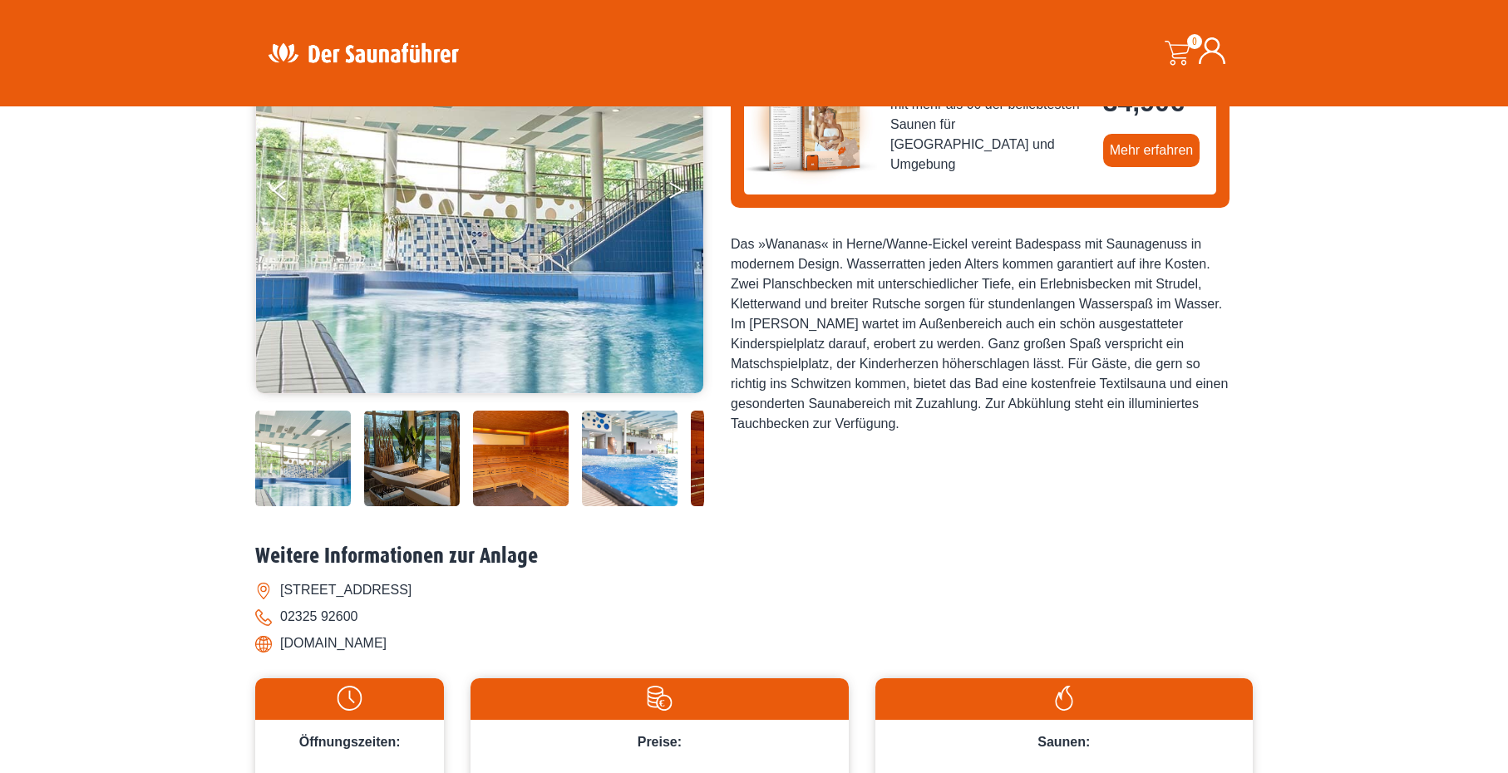
click at [675, 185] on icon "Next" at bounding box center [676, 187] width 15 height 10
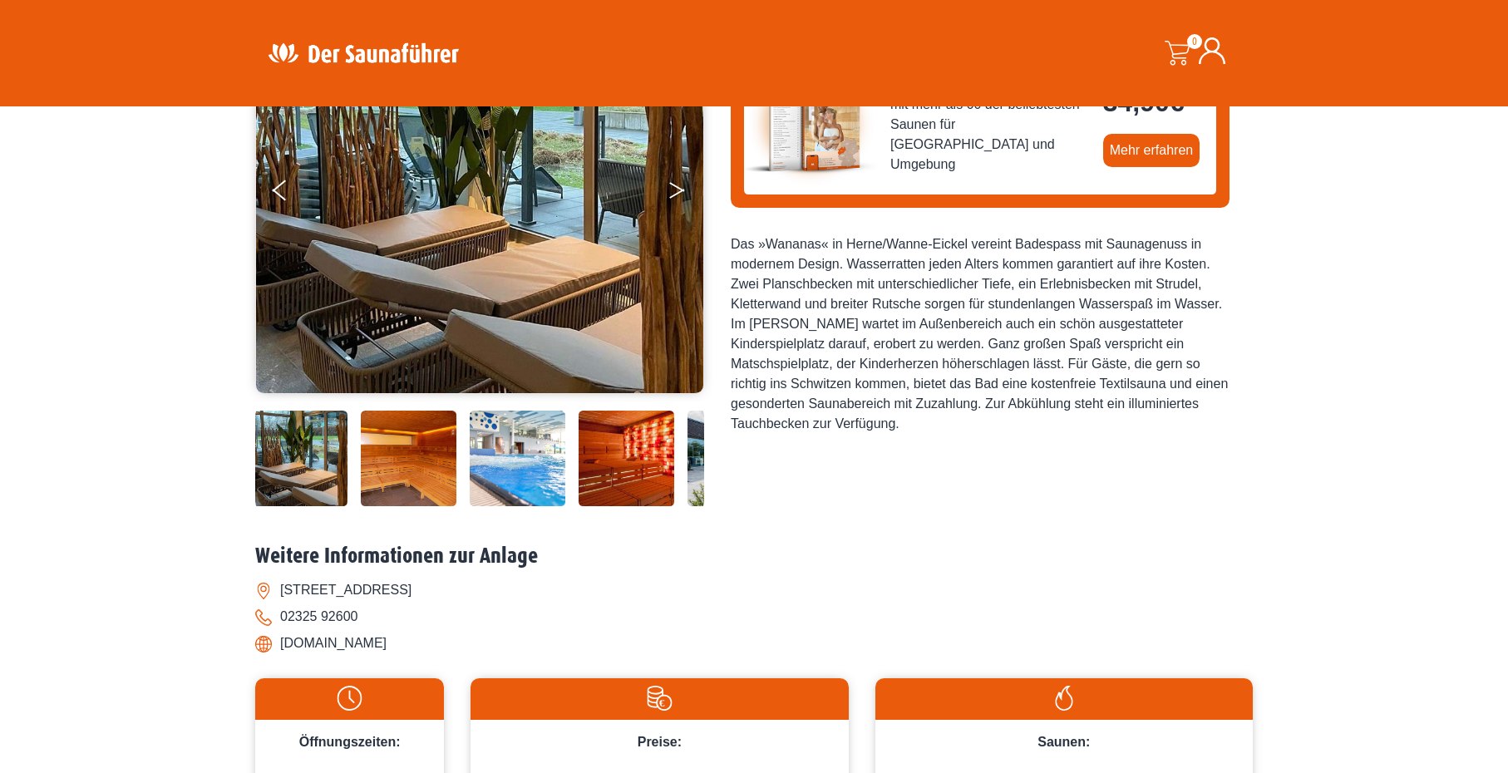
click at [675, 185] on icon "Next" at bounding box center [676, 187] width 15 height 10
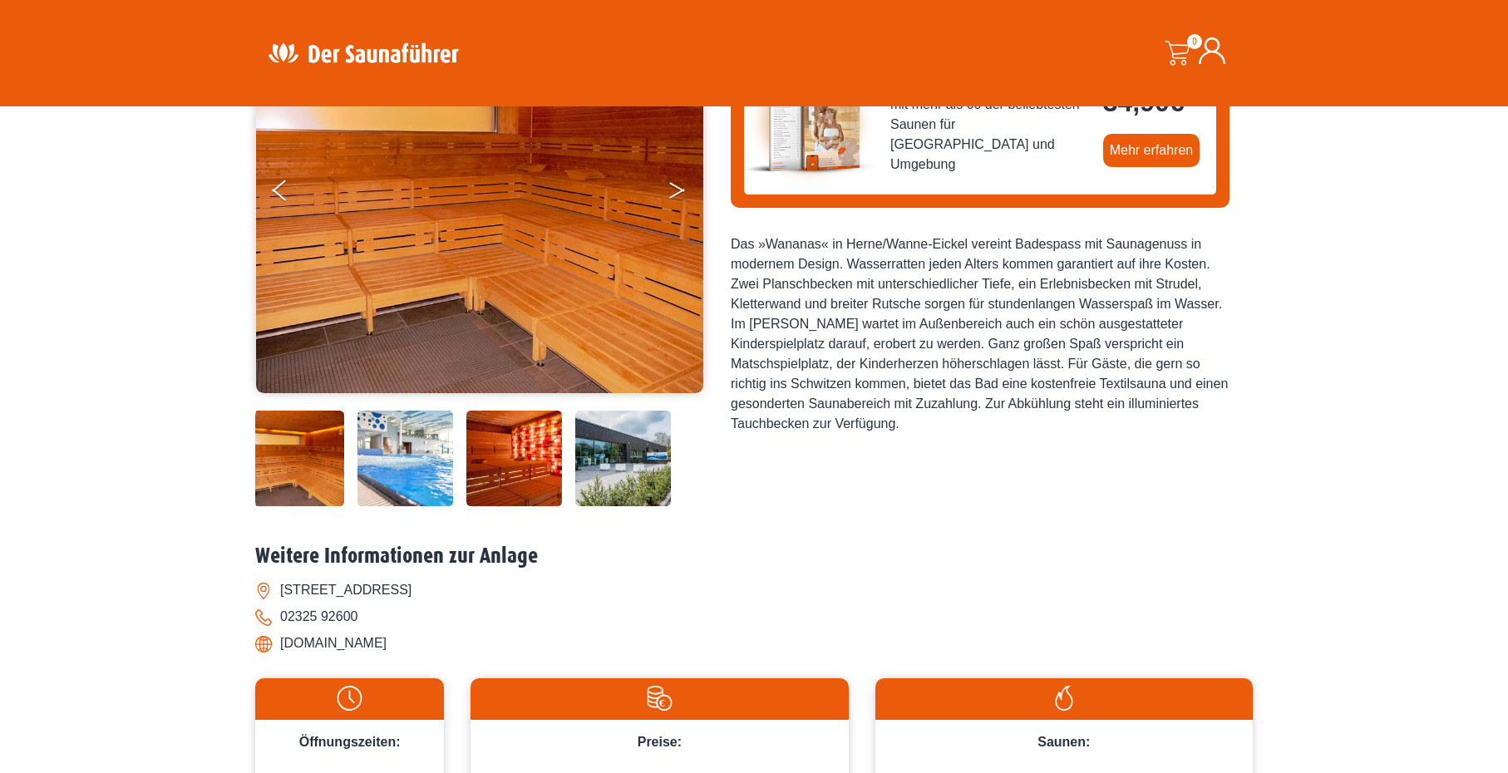
click at [675, 185] on icon "Next" at bounding box center [676, 187] width 15 height 10
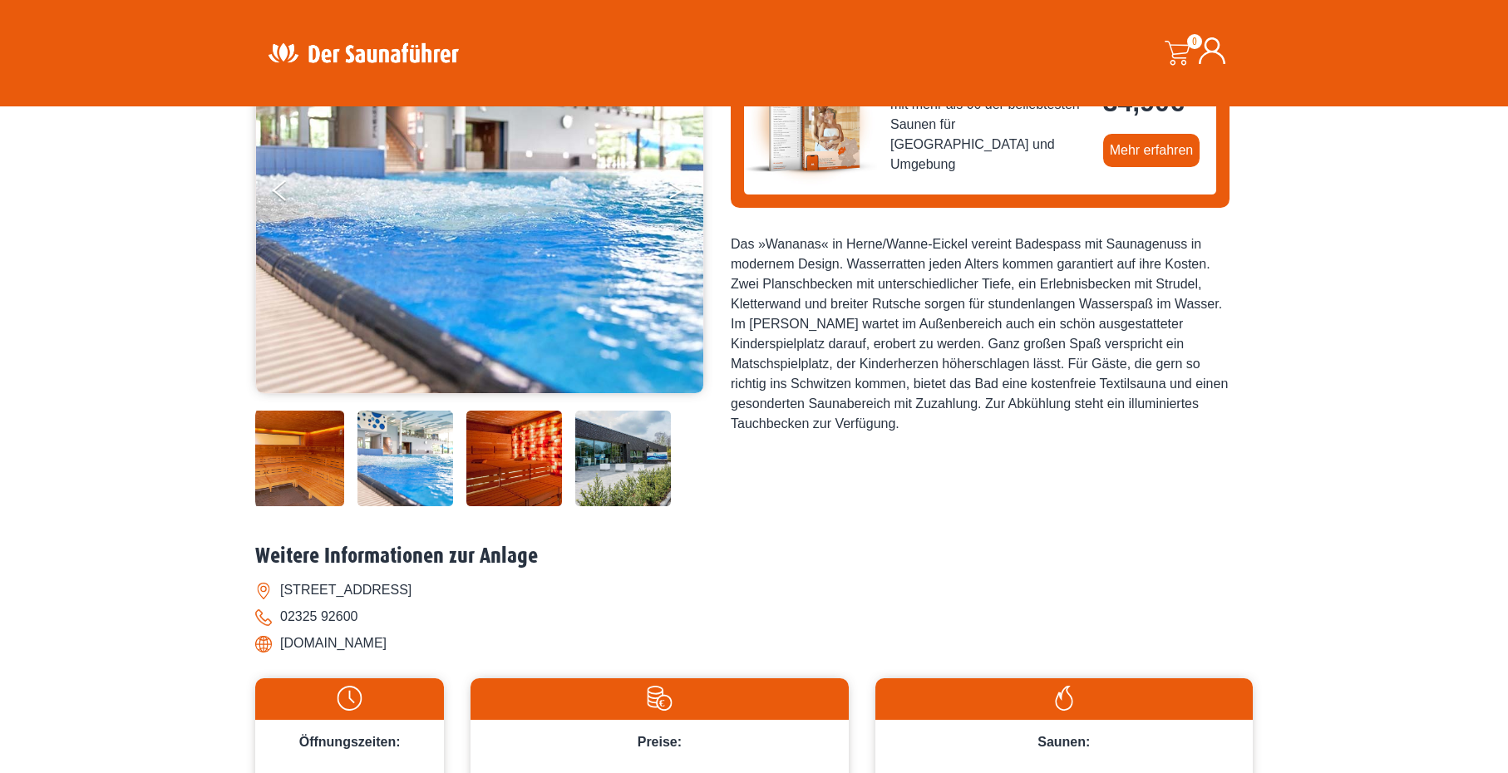
click at [675, 185] on icon "Next" at bounding box center [676, 187] width 15 height 10
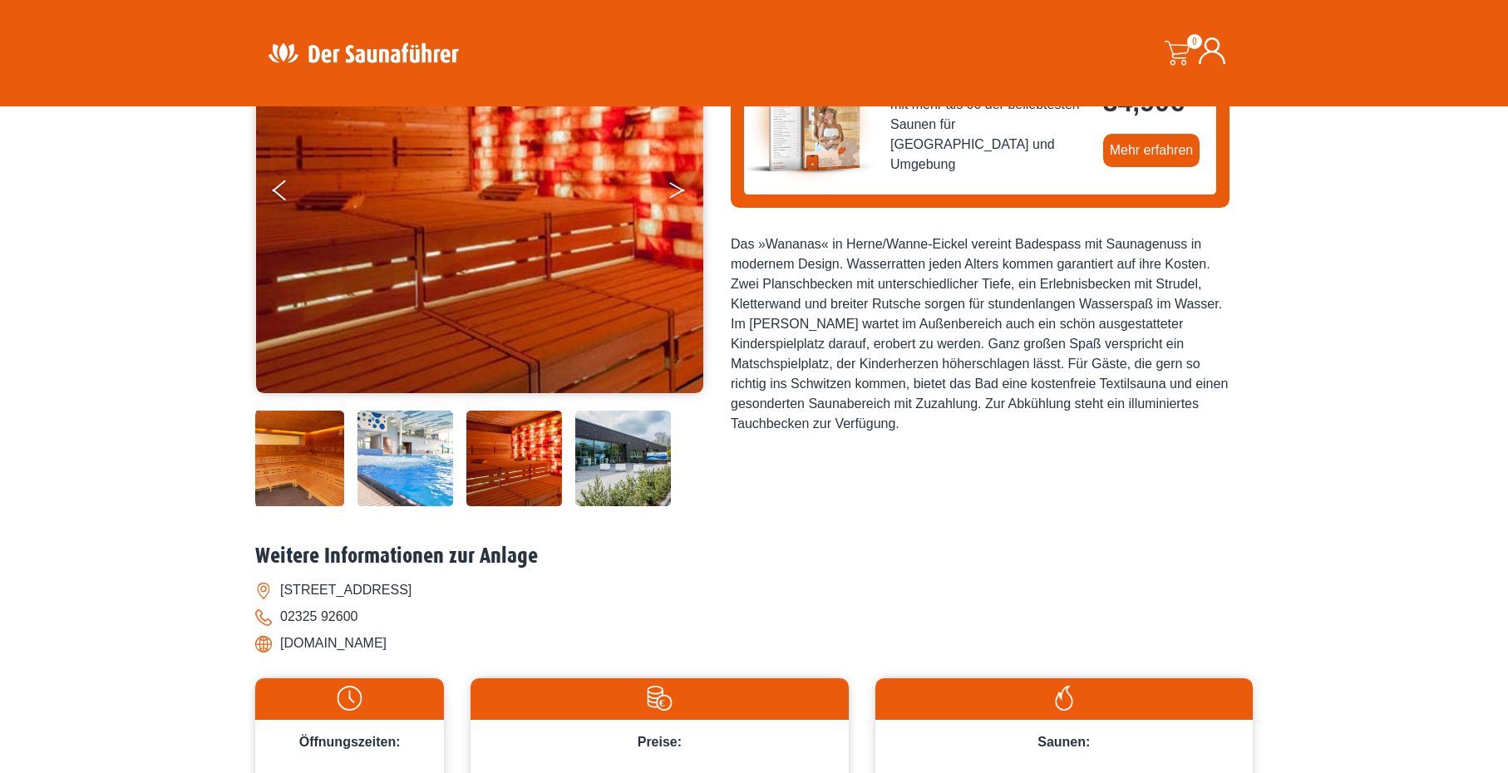
click at [675, 185] on icon "Next" at bounding box center [676, 187] width 15 height 10
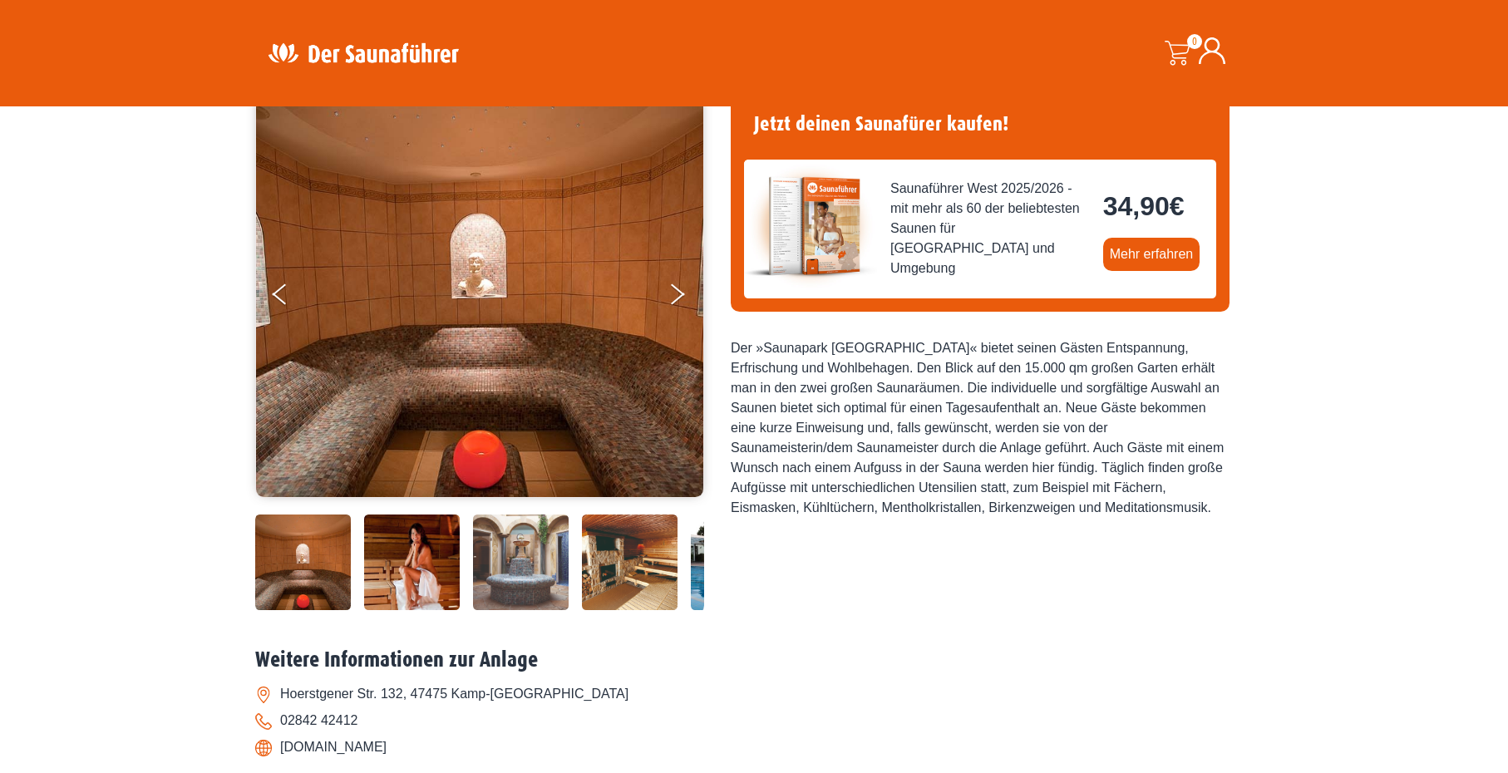
scroll to position [83, 0]
